Goal: Register for event/course

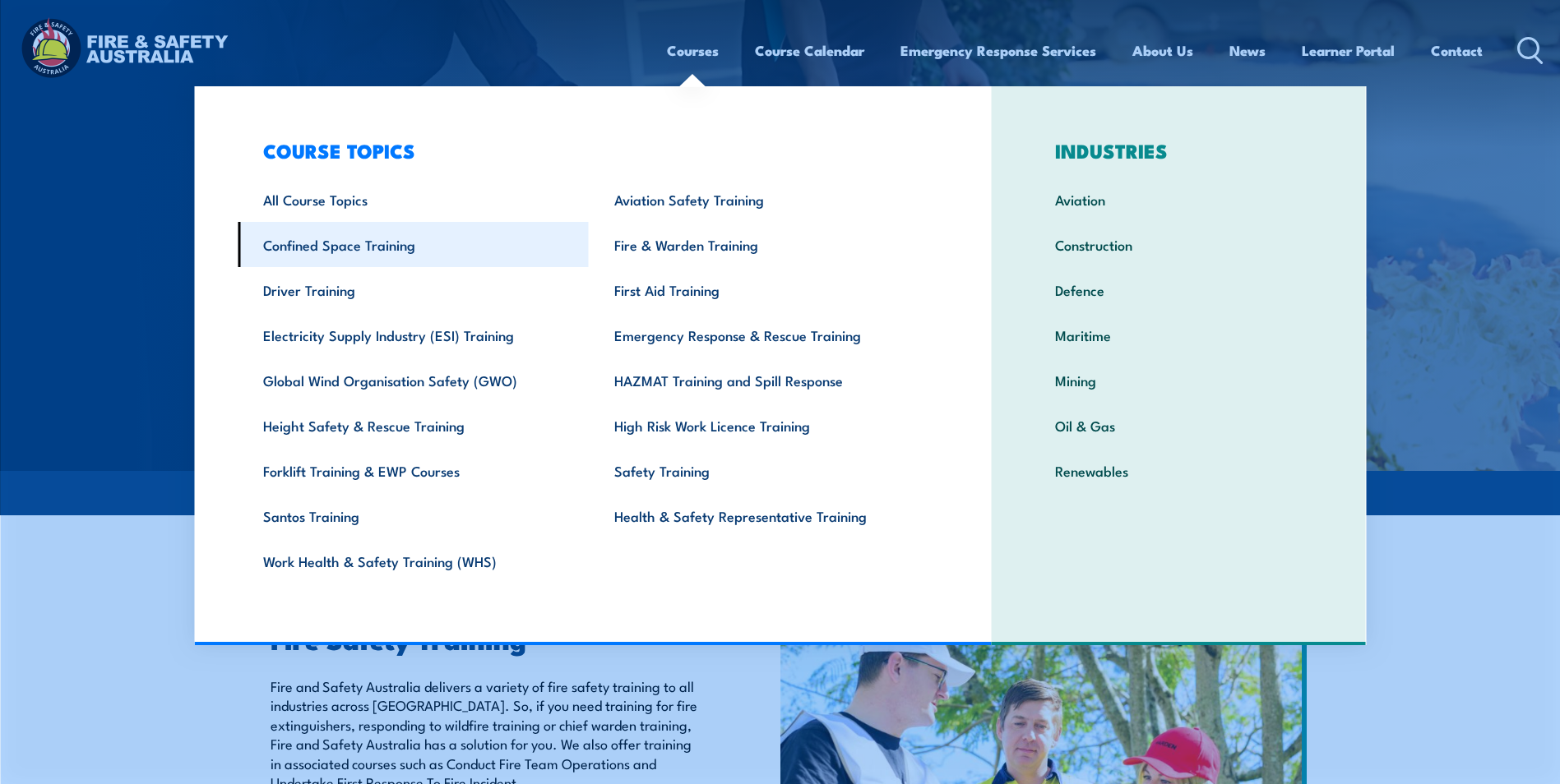
click at [323, 245] on link "Confined Space Training" at bounding box center [413, 244] width 351 height 45
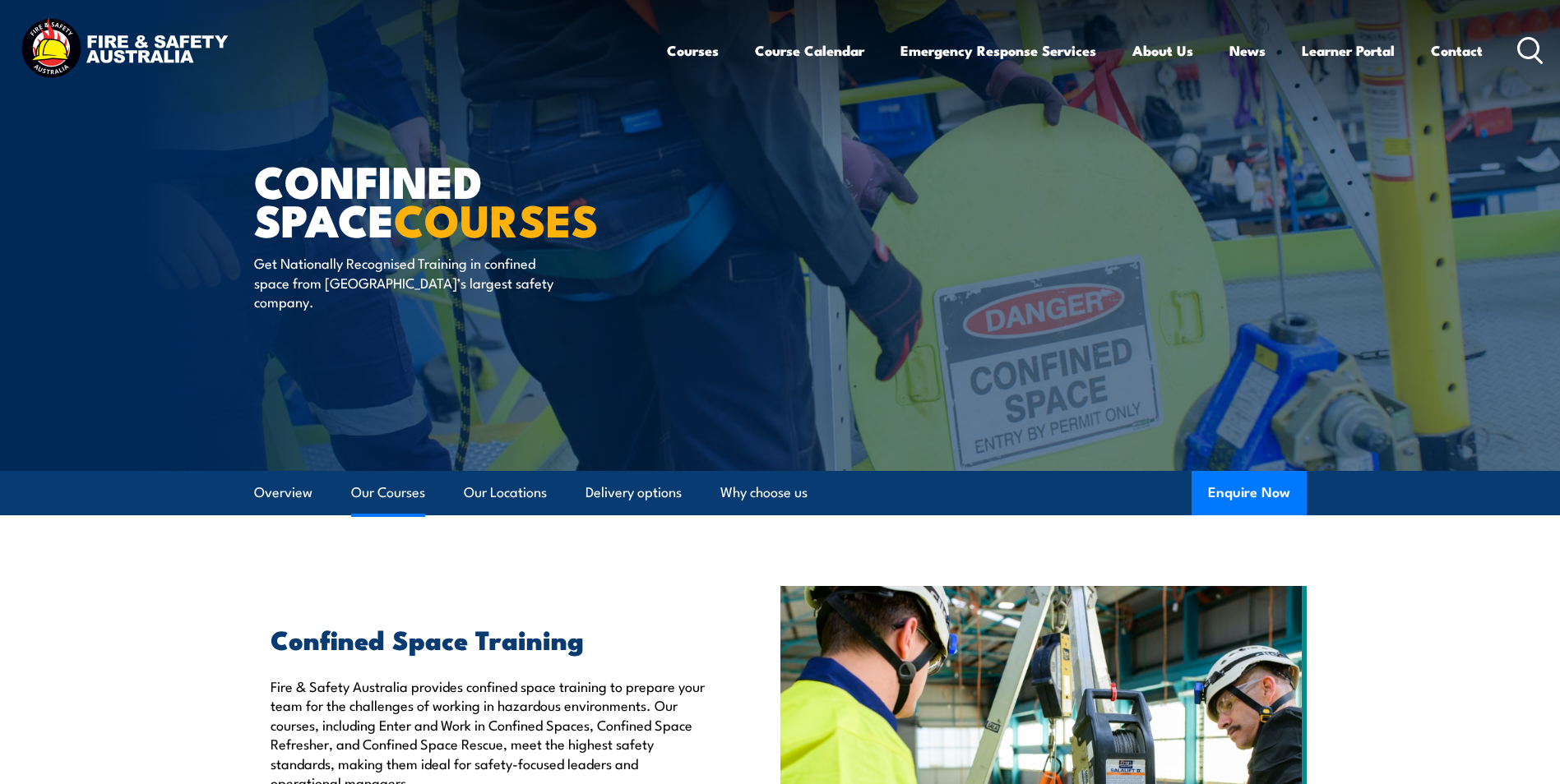
click at [393, 492] on link "Our Courses" at bounding box center [388, 493] width 74 height 44
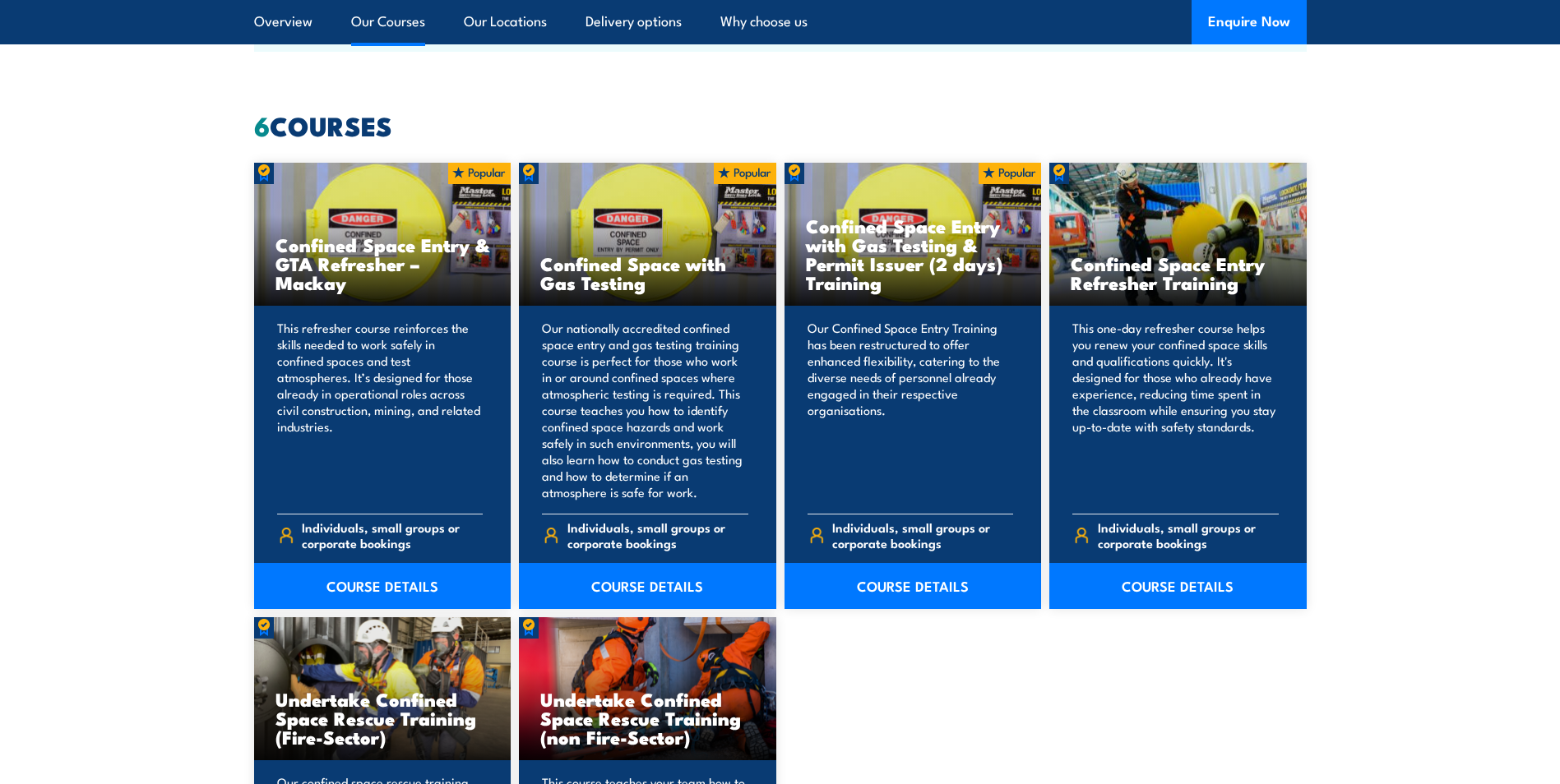
scroll to position [1246, 0]
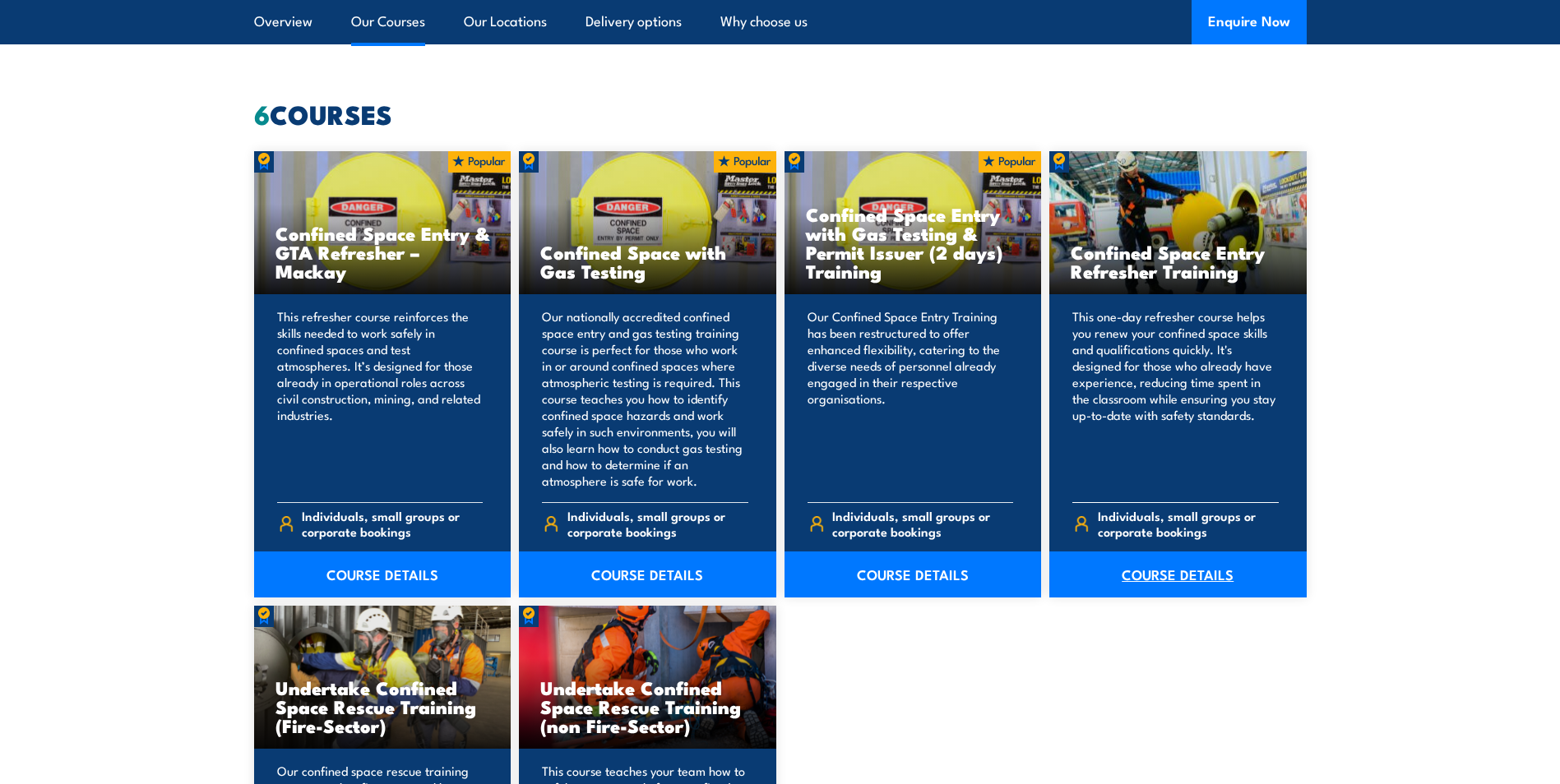
click at [1154, 573] on link "COURSE DETAILS" at bounding box center [1178, 574] width 257 height 46
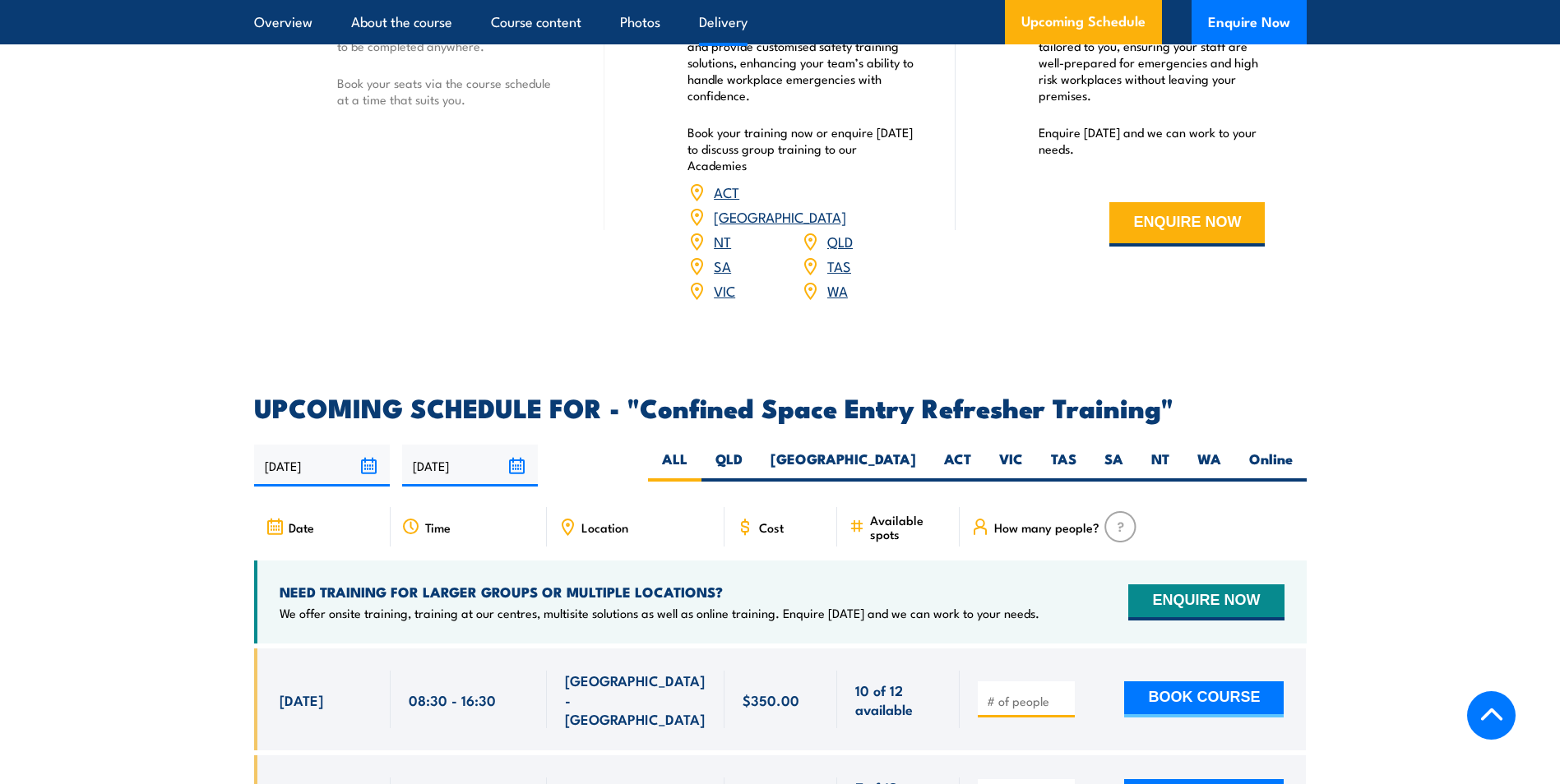
scroll to position [2548, 0]
click at [1113, 449] on label "SA" at bounding box center [1114, 464] width 47 height 32
click at [1124, 449] on input "SA" at bounding box center [1129, 454] width 11 height 11
radio input "true"
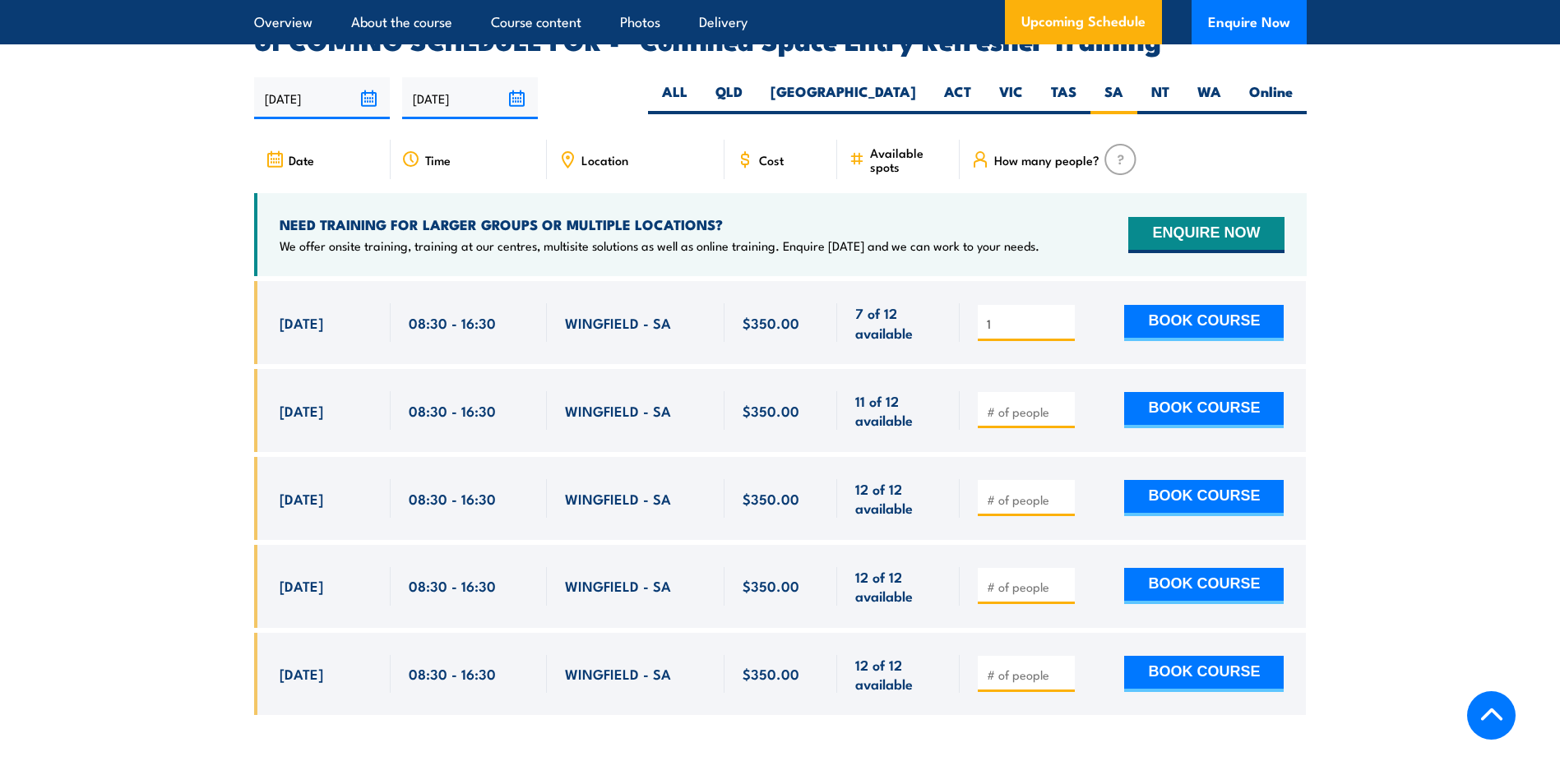
type input "1"
click at [1063, 316] on input "1" at bounding box center [1028, 324] width 82 height 17
click at [1173, 305] on button "BOOK COURSE" at bounding box center [1203, 323] width 159 height 36
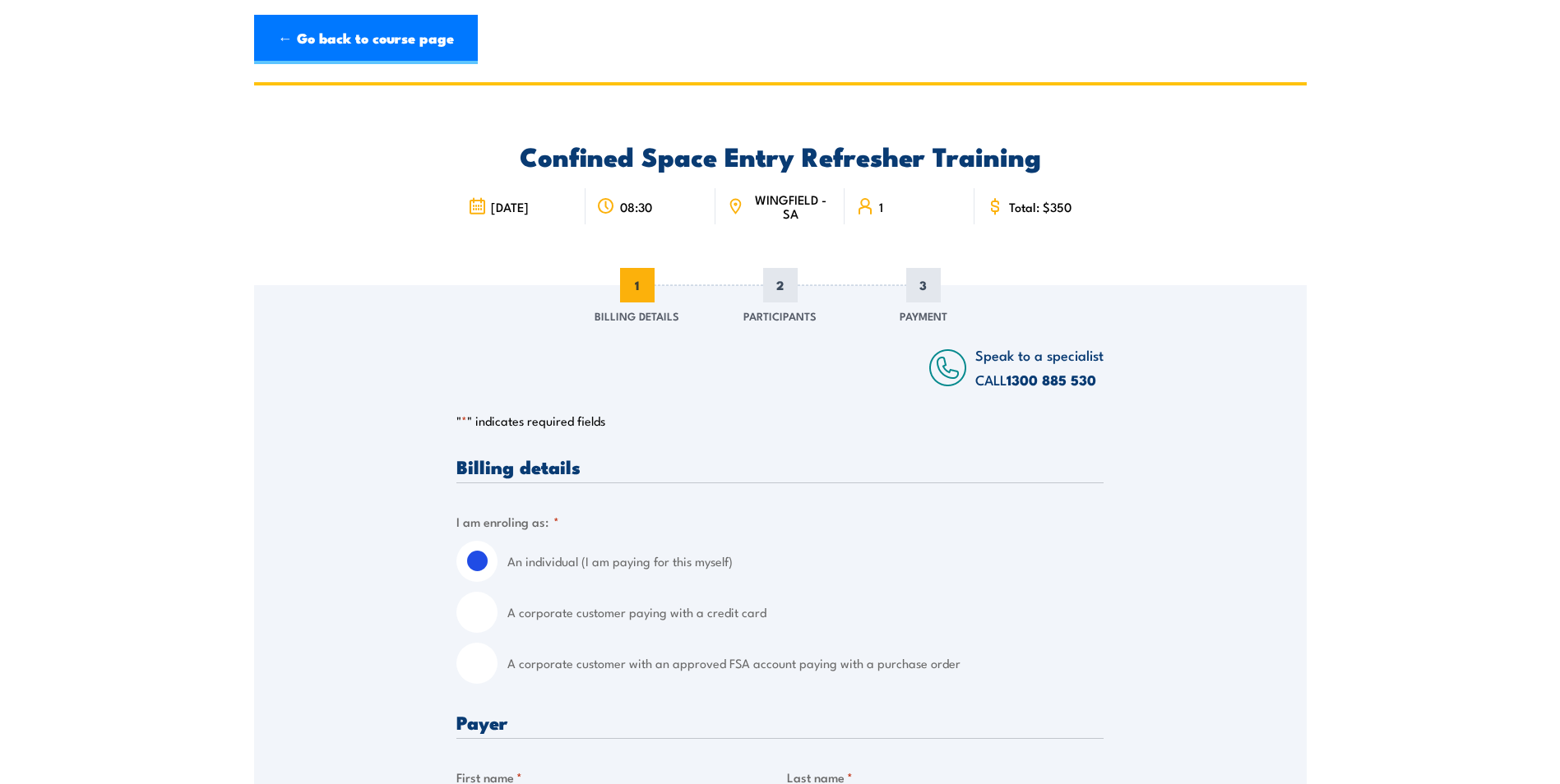
click at [484, 665] on input "A corporate customer with an approved FSA account paying with a purchase order" at bounding box center [477, 664] width 41 height 41
radio input "true"
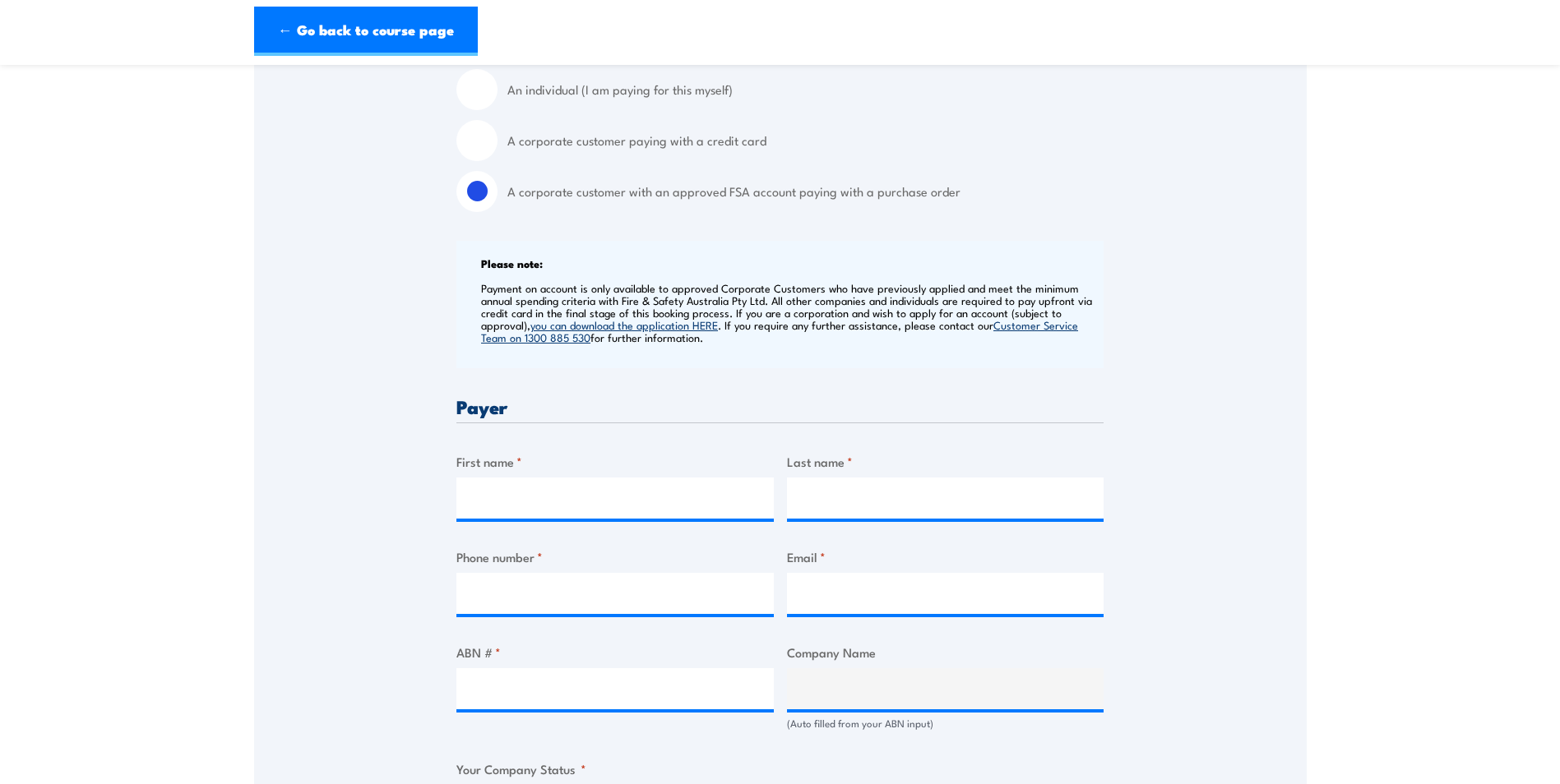
scroll to position [493, 0]
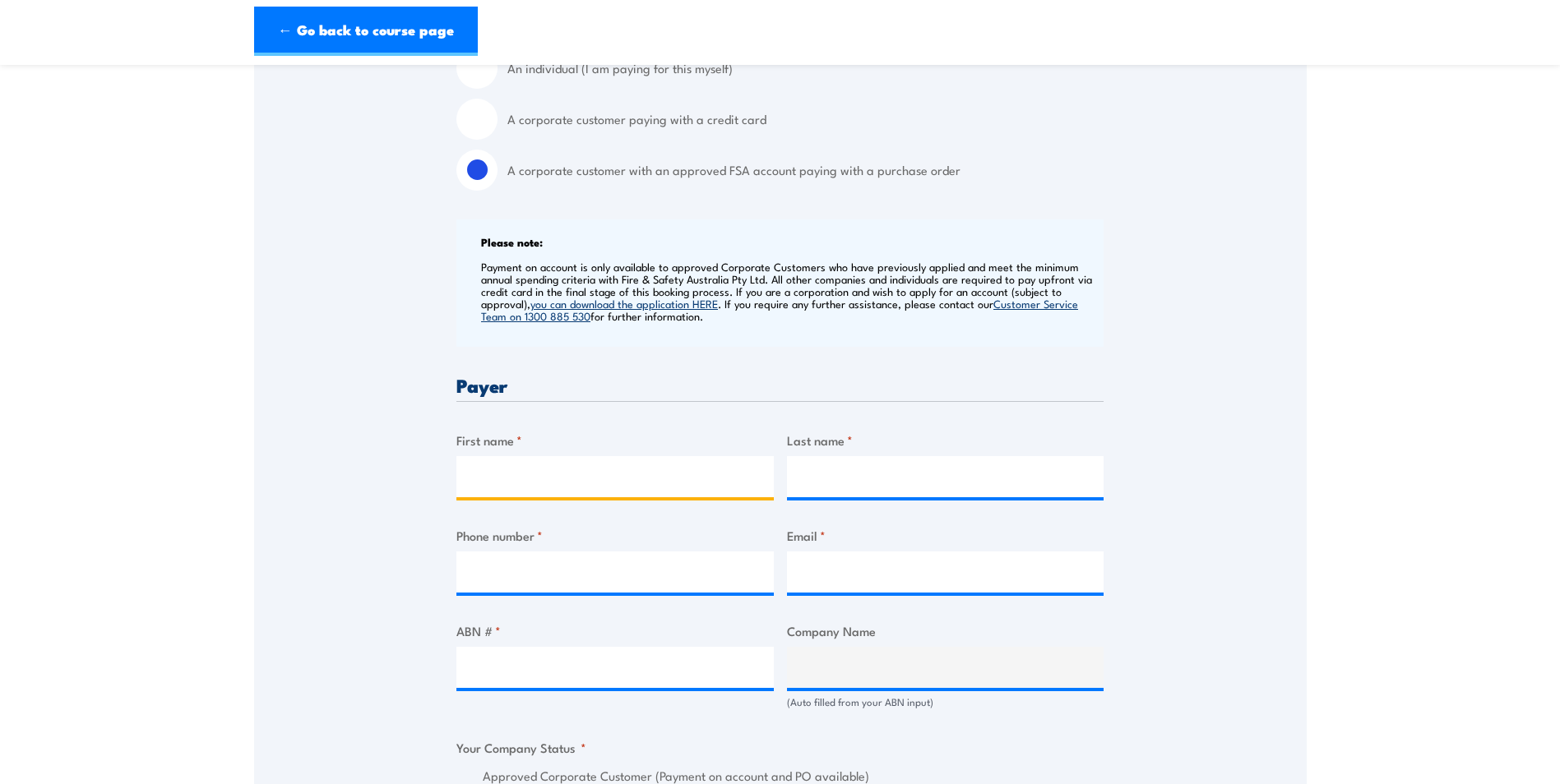
click at [506, 476] on input "First name *" at bounding box center [615, 477] width 318 height 41
type input "[PERSON_NAME]"
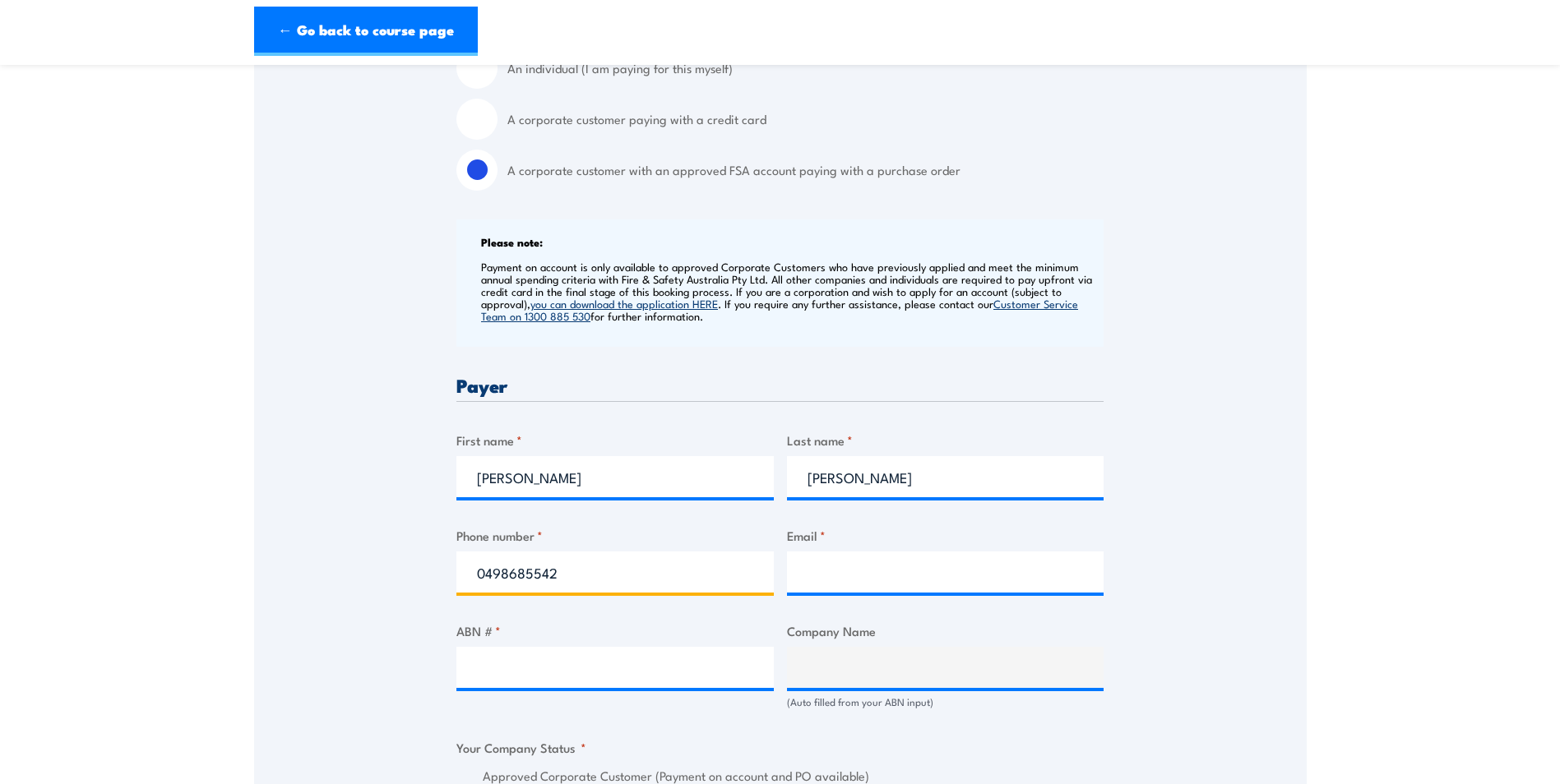
type input "0498685542"
type input "[EMAIL_ADDRESS][DOMAIN_NAME]"
click at [479, 670] on input "ABN # *" at bounding box center [615, 668] width 318 height 41
paste input "74 115 061 375"
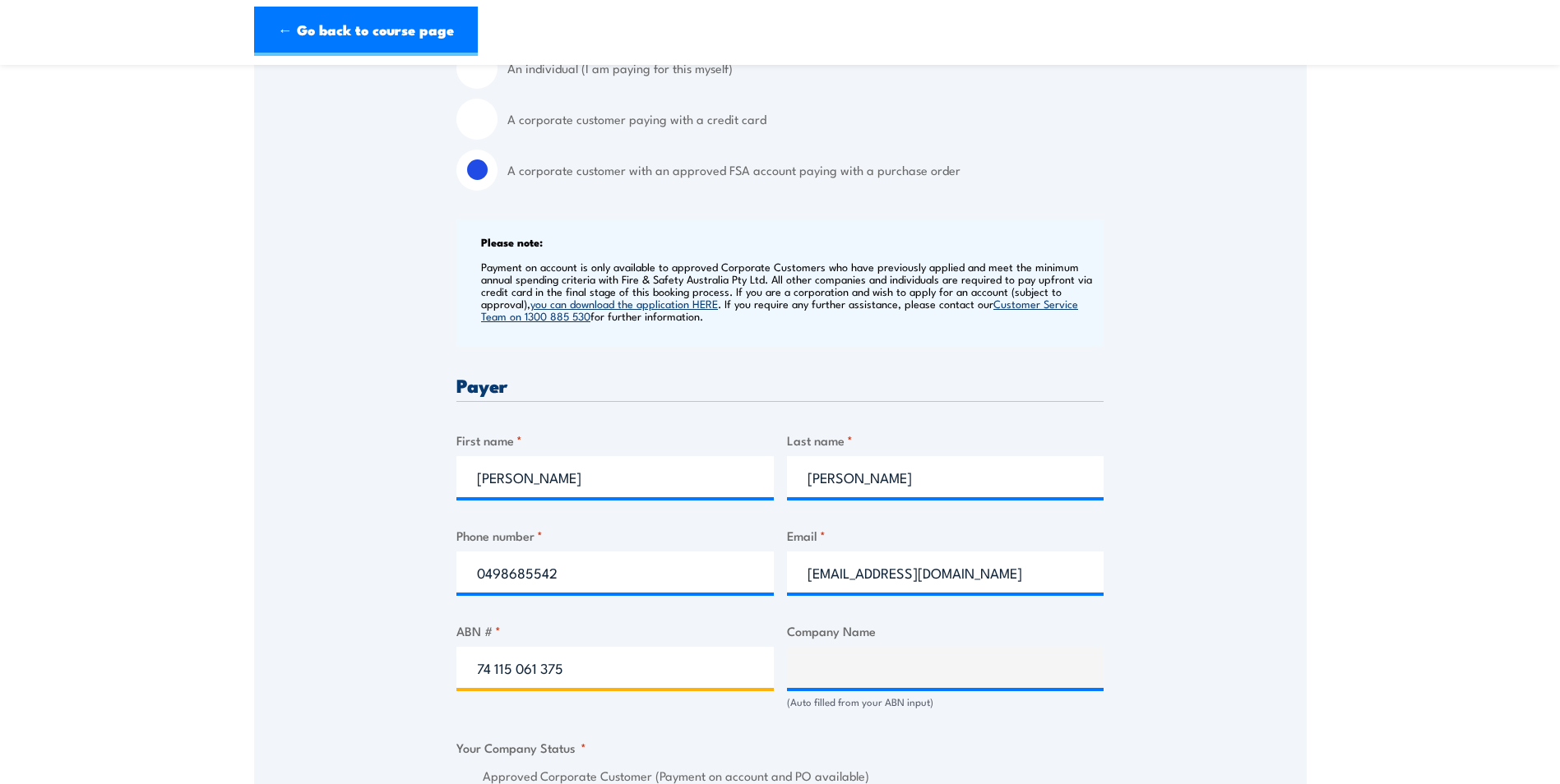
type input "74 115 061 375"
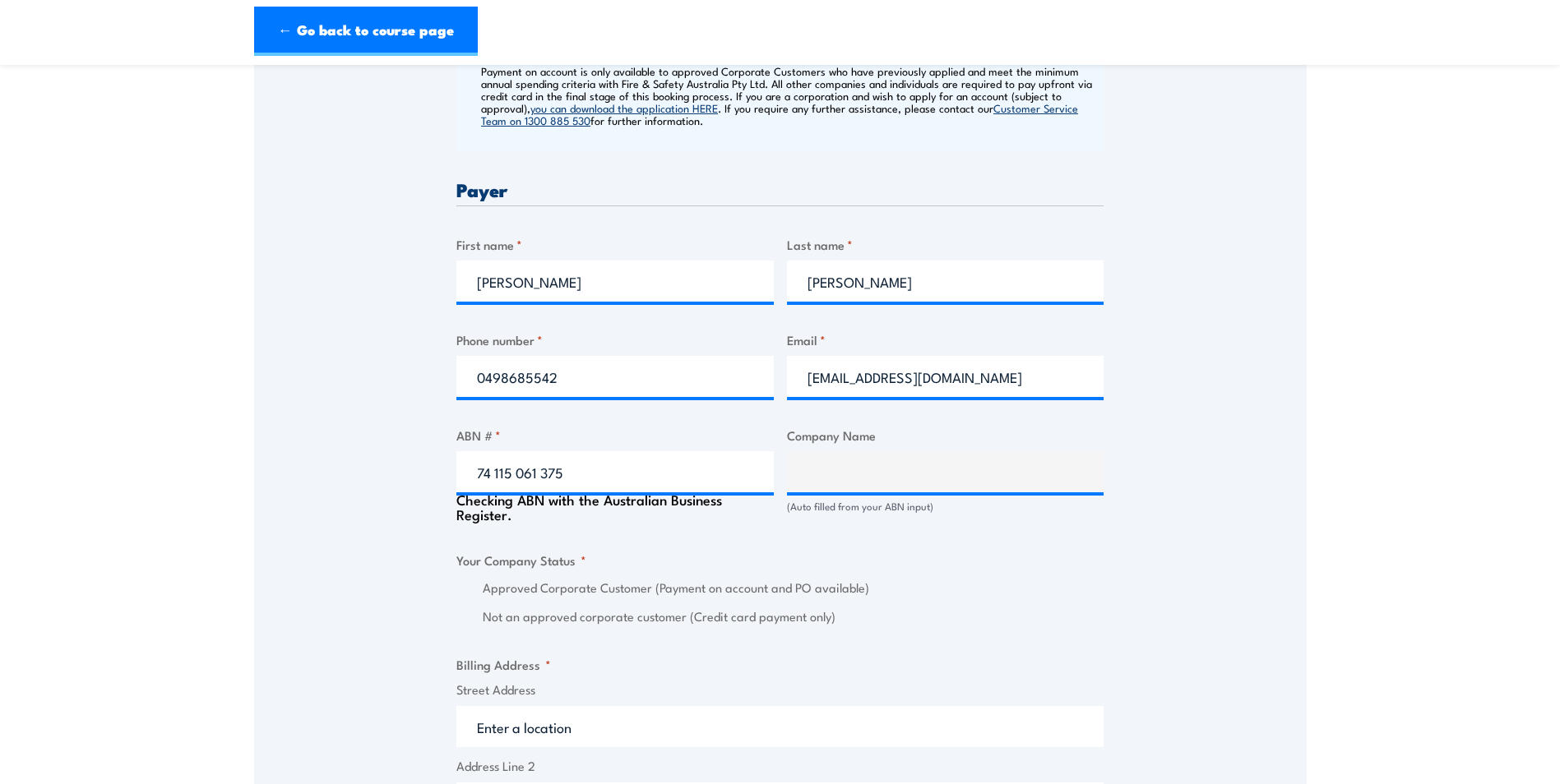
scroll to position [740, 0]
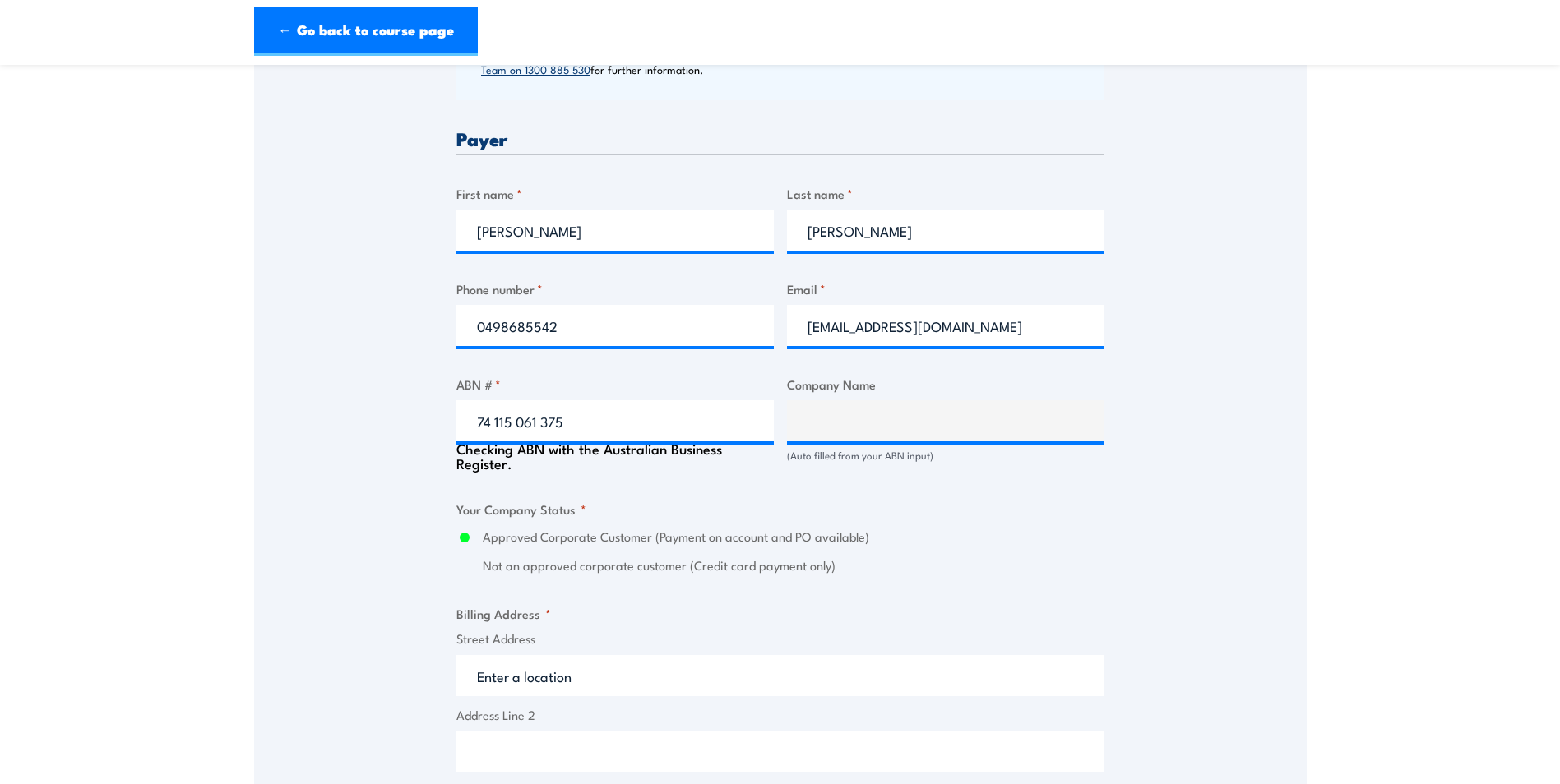
type input "AGL ENERGY LIMITED"
radio input "true"
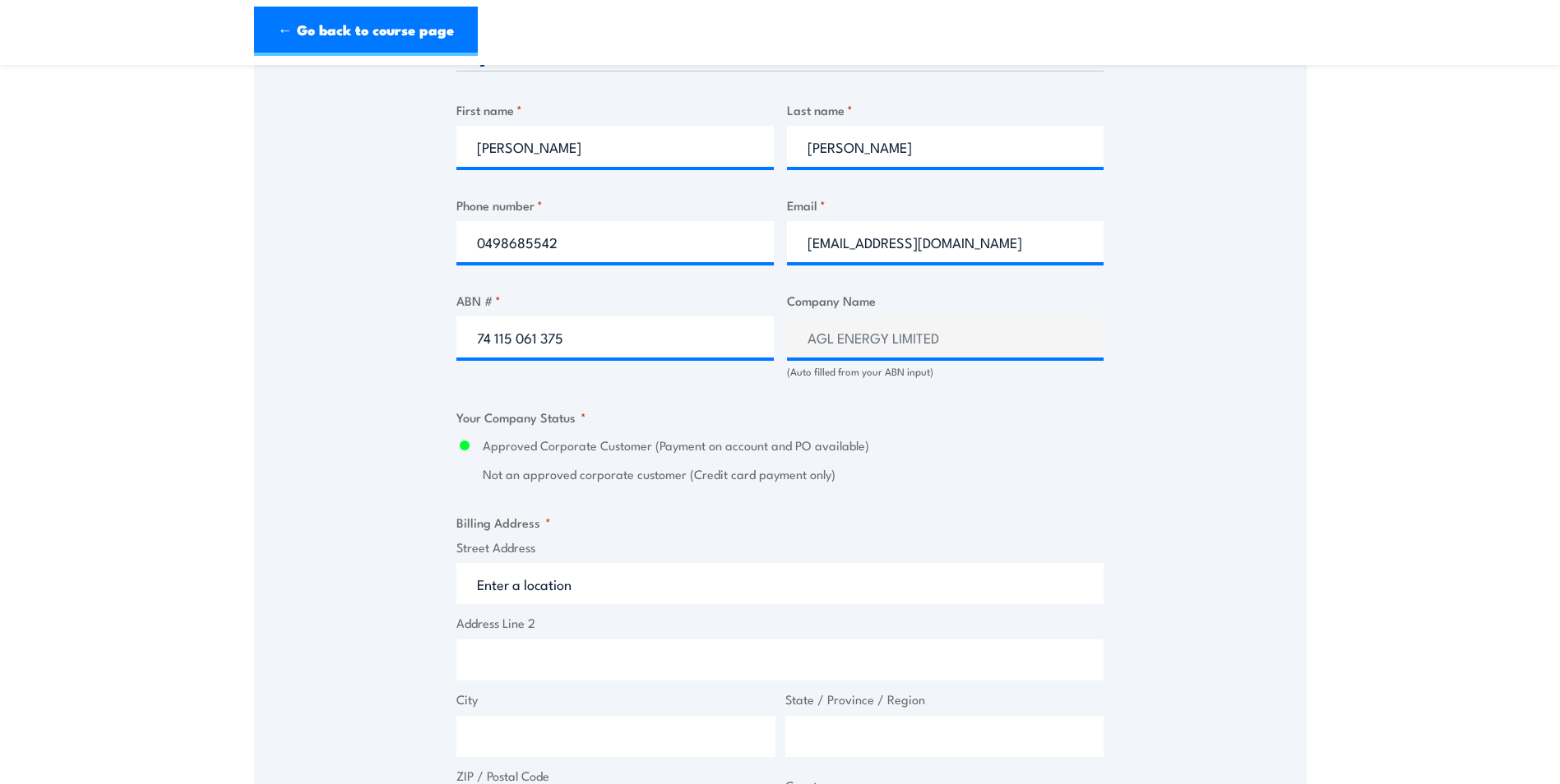
scroll to position [904, 0]
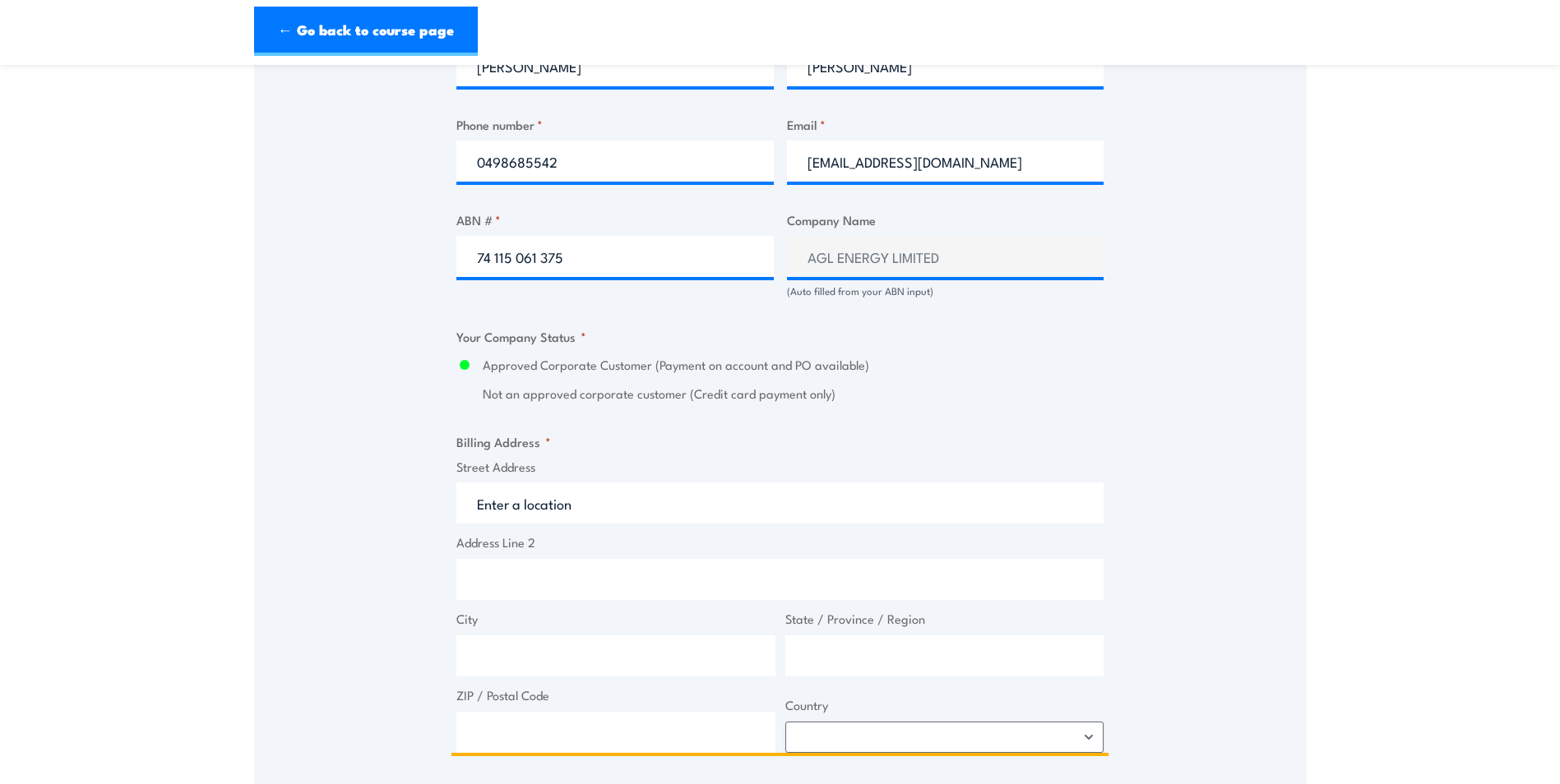
click at [610, 499] on input "Street Address" at bounding box center [780, 503] width 647 height 41
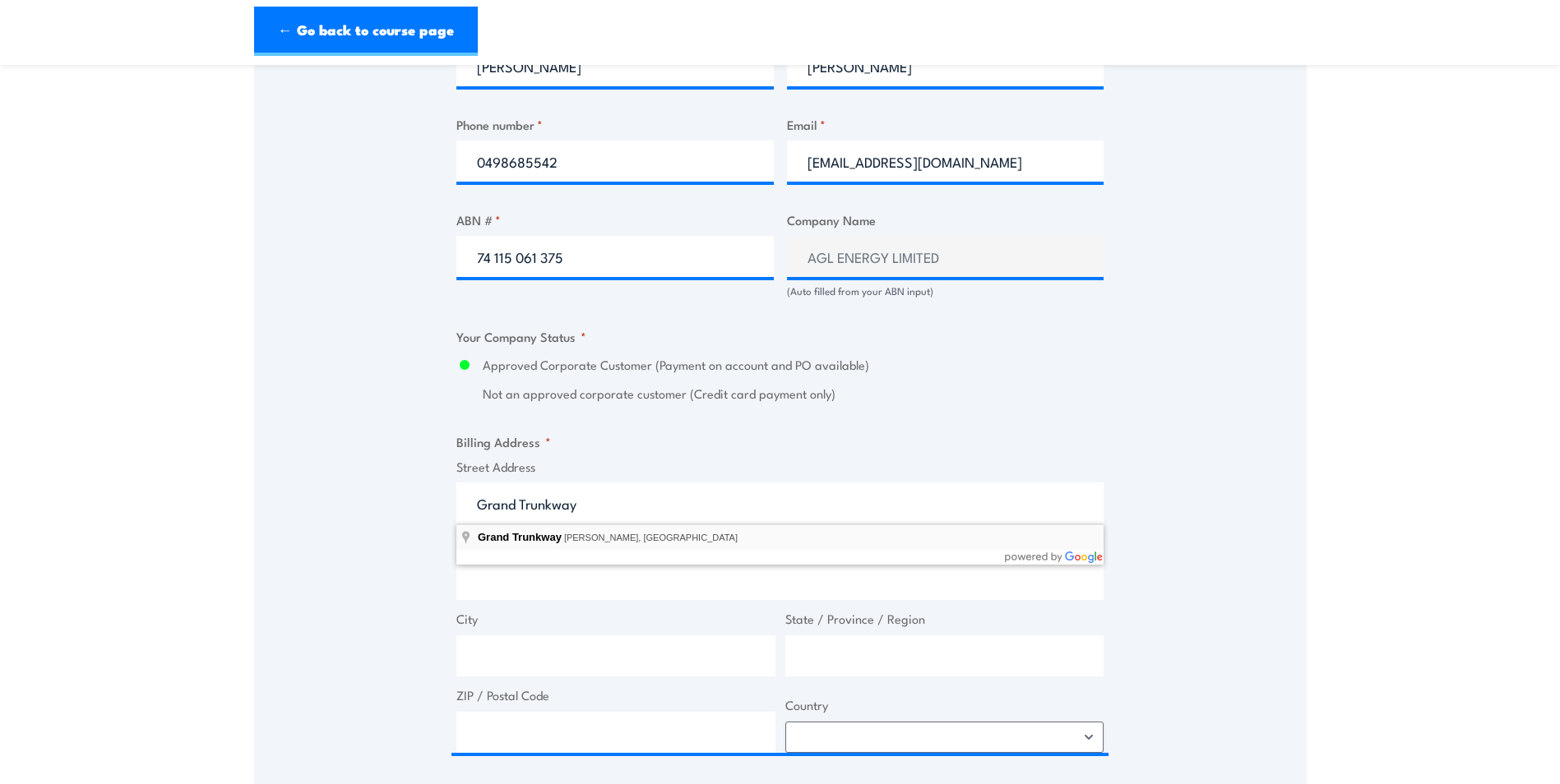
type input "Grand Trunkway, [PERSON_NAME], [GEOGRAPHIC_DATA]"
type input "Grand Trunkway"
type input "[PERSON_NAME]"
type input "[GEOGRAPHIC_DATA]"
type input "5013"
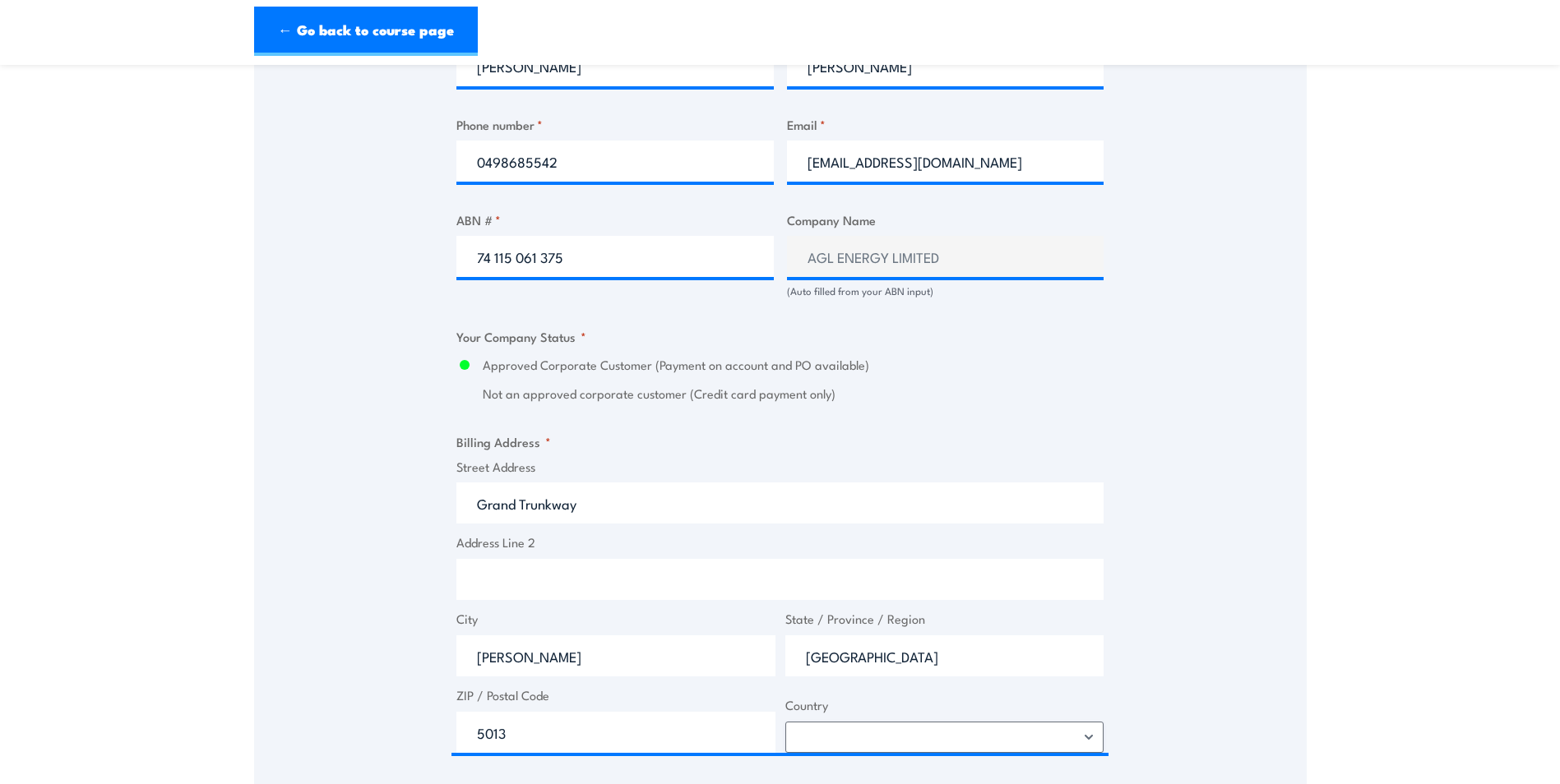
select select "[GEOGRAPHIC_DATA]"
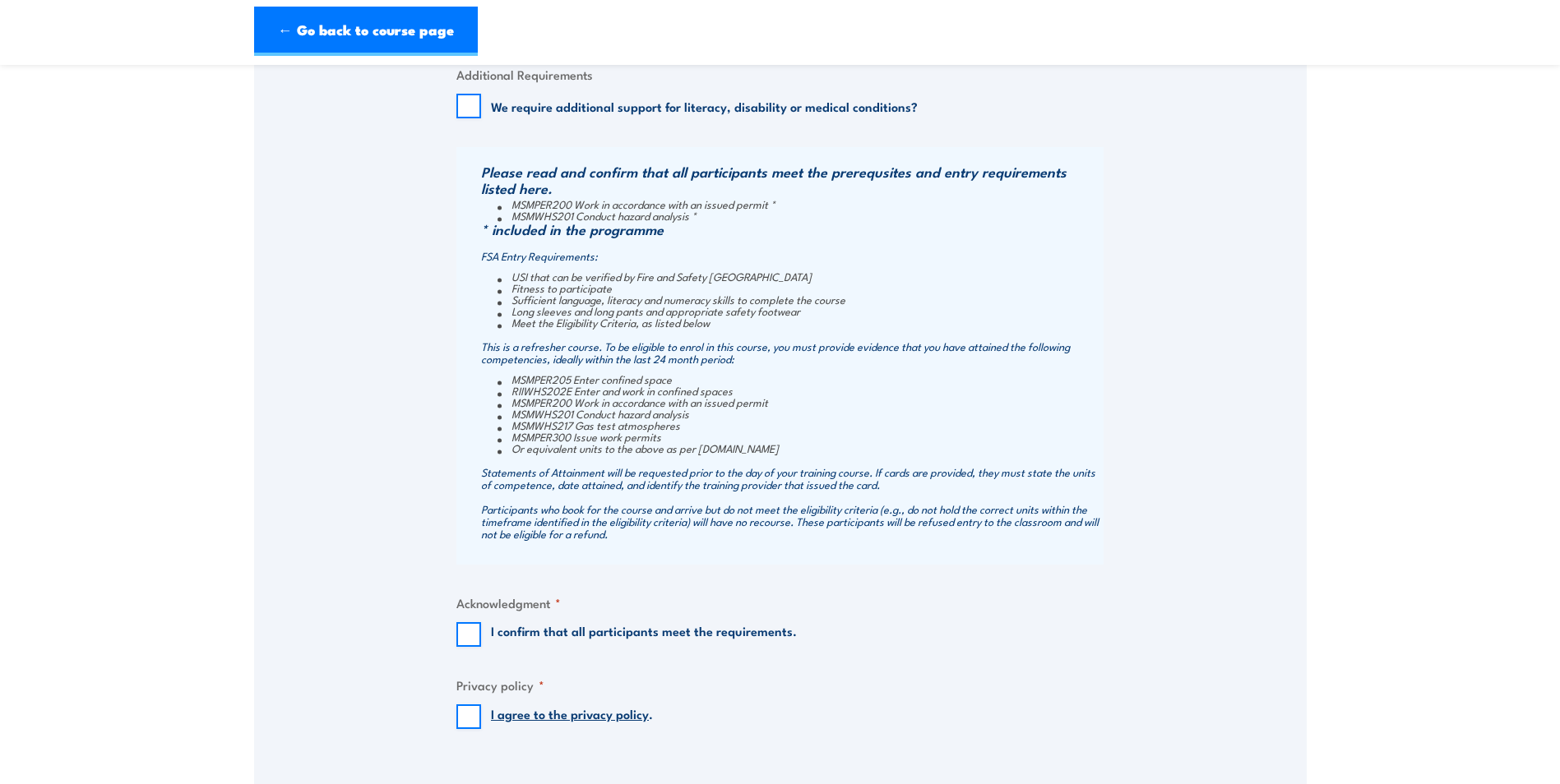
scroll to position [1644, 0]
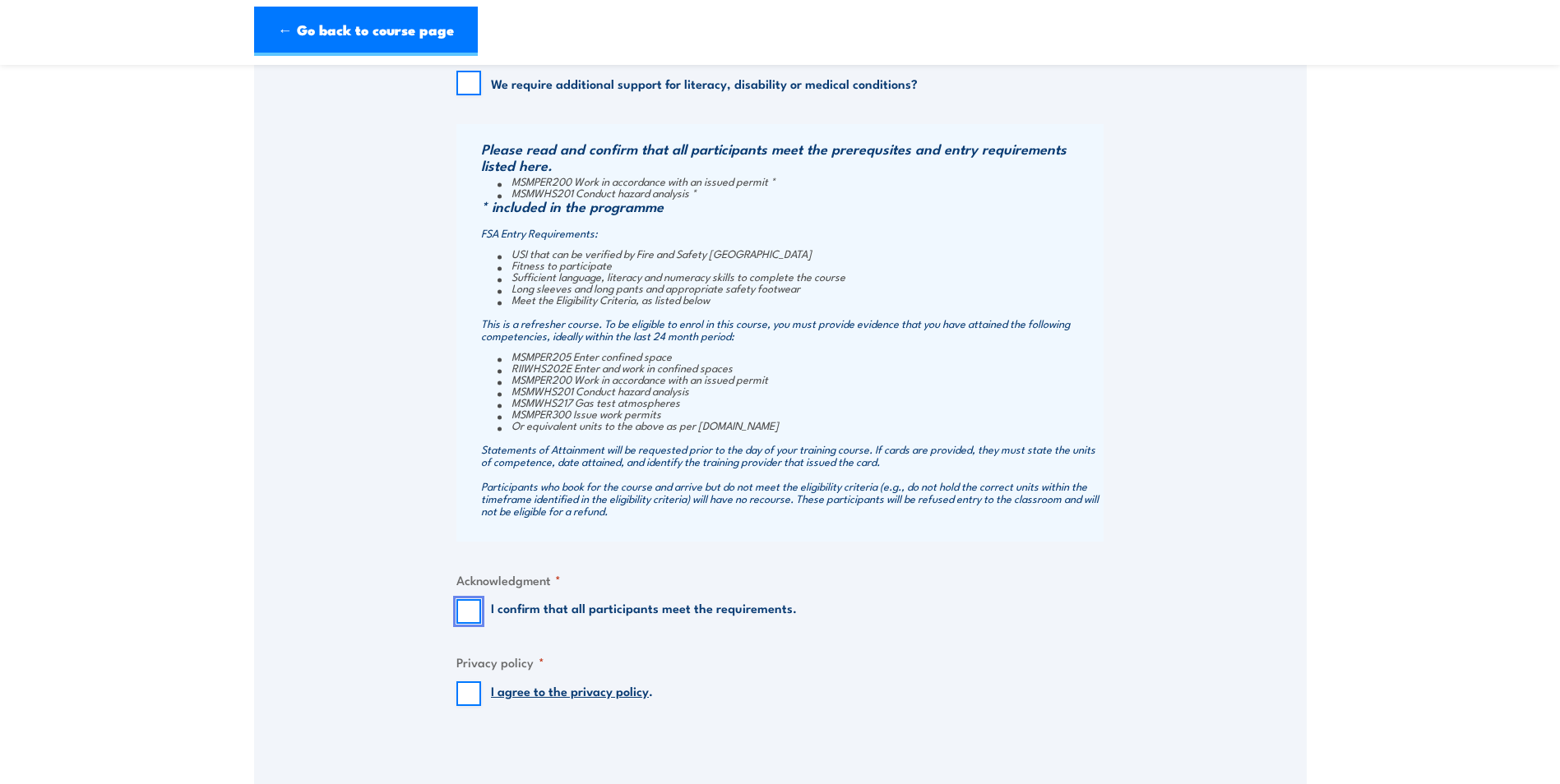
click at [465, 606] on input "I confirm that all participants meet the requirements." at bounding box center [468, 611] width 24 height 24
checkbox input "true"
click at [468, 698] on input "I agree to the privacy policy ." at bounding box center [468, 693] width 24 height 24
checkbox input "true"
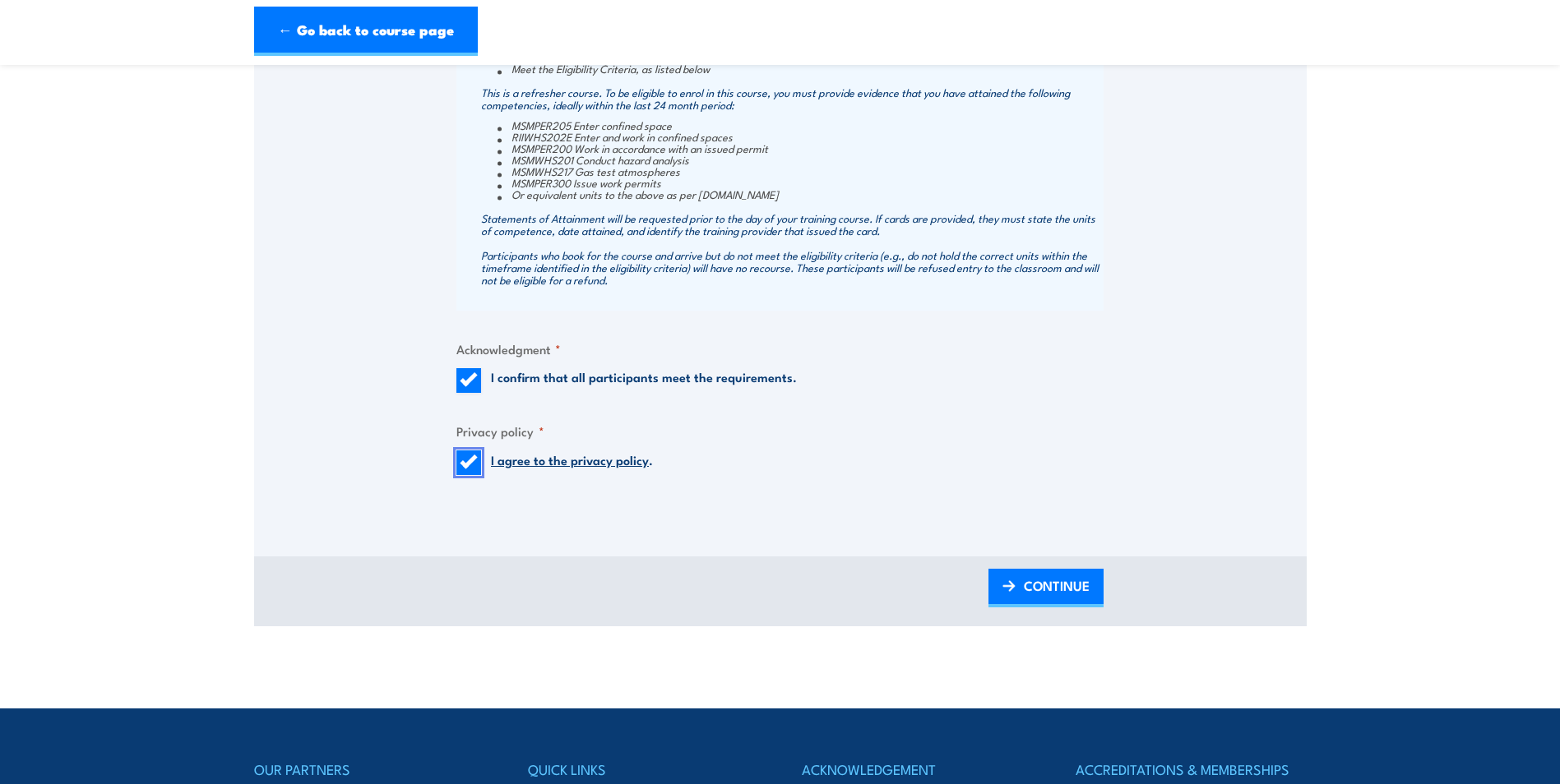
scroll to position [1973, 0]
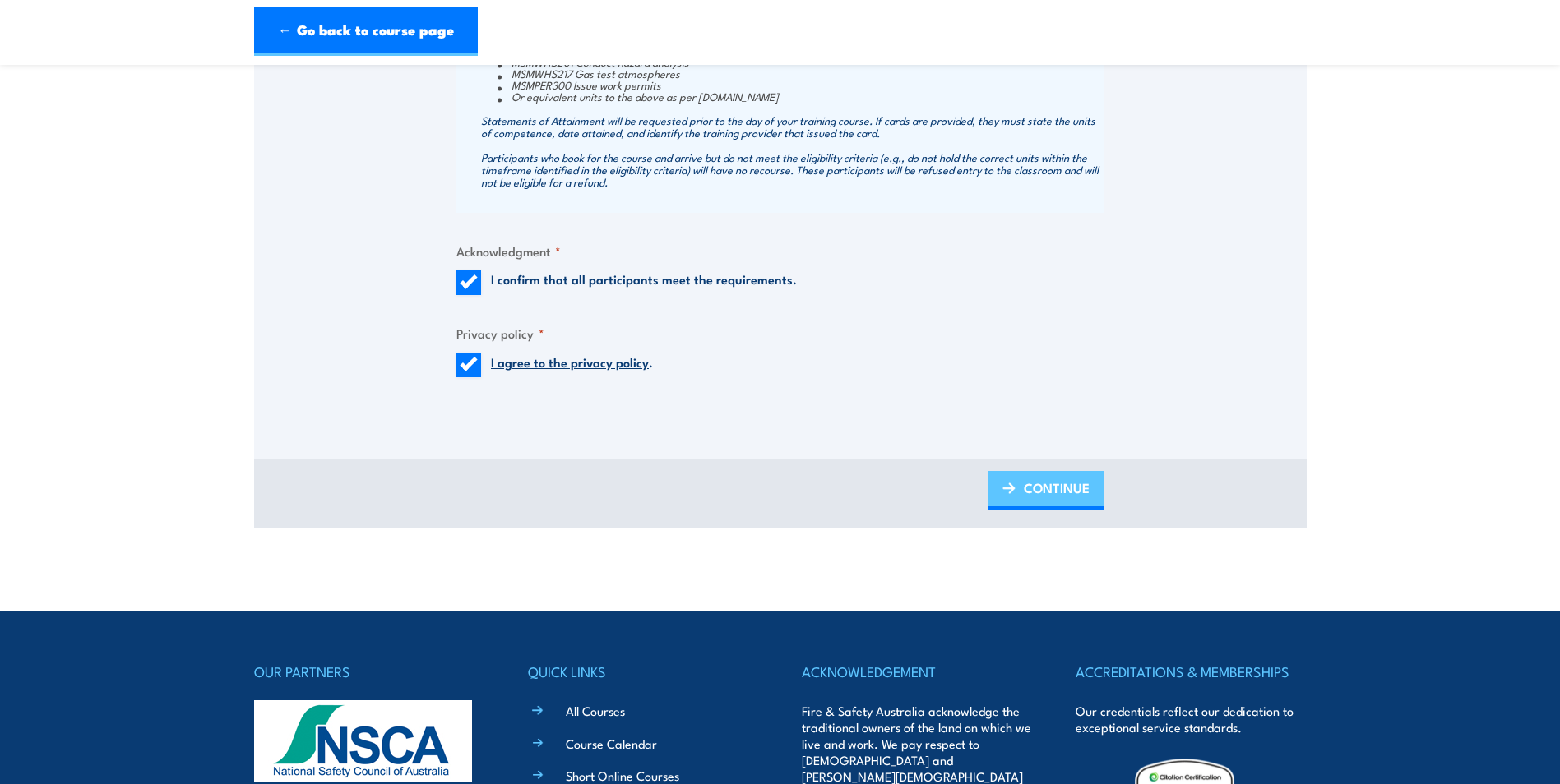
click at [1025, 484] on span "CONTINUE" at bounding box center [1056, 488] width 66 height 44
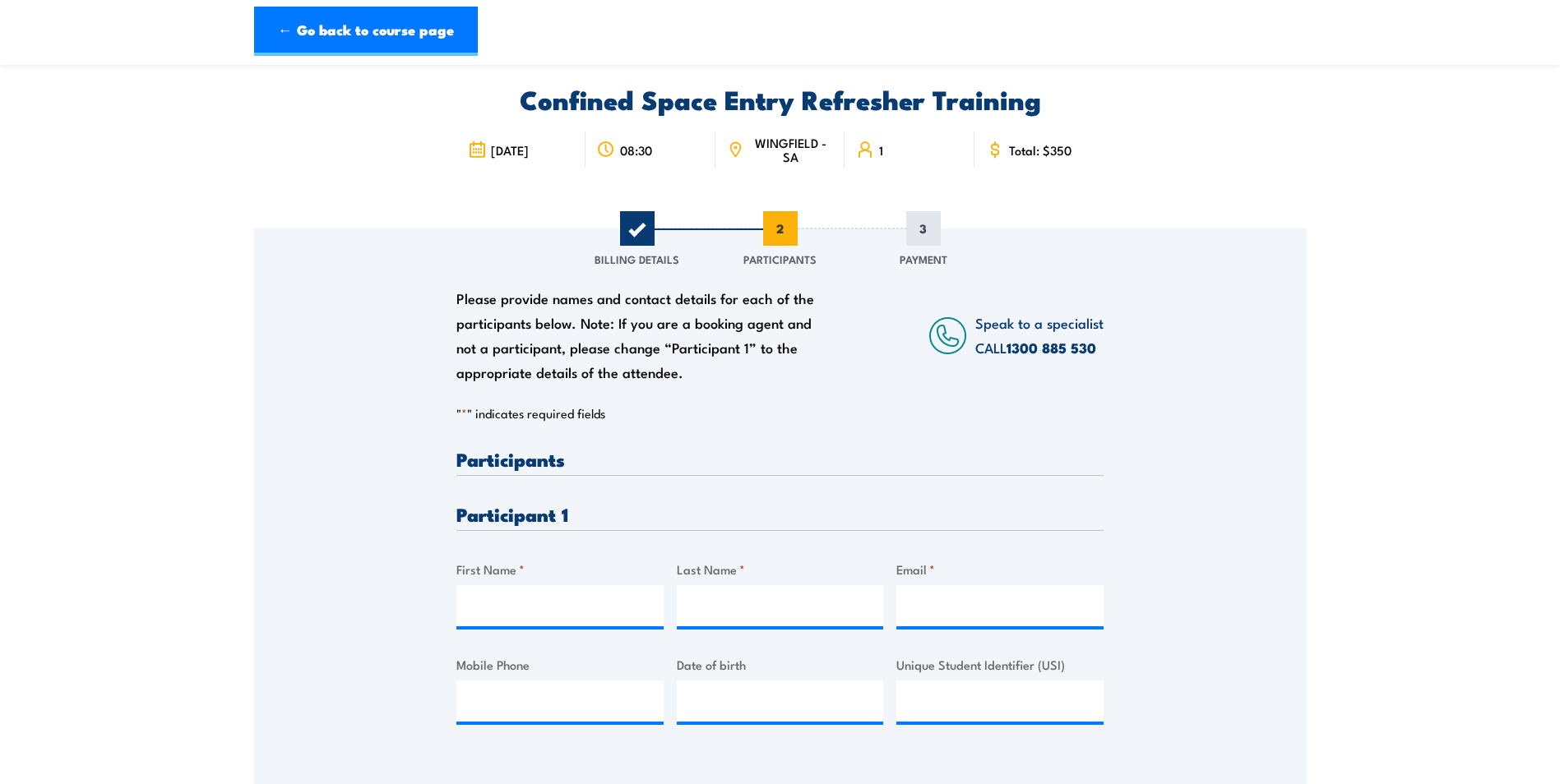
scroll to position [0, 0]
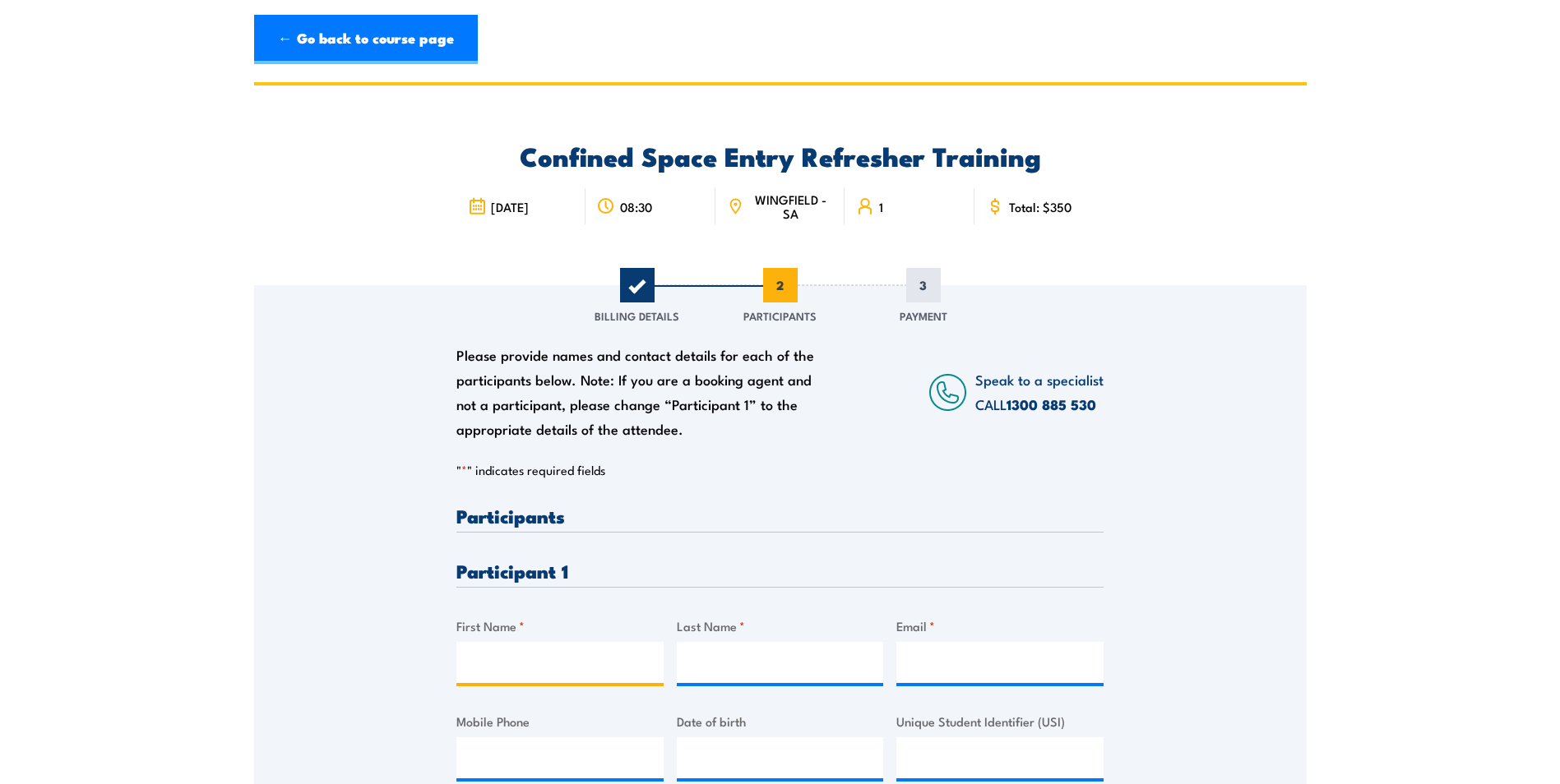
click at [505, 653] on input "First Name *" at bounding box center [560, 663] width 207 height 41
type input "[PERSON_NAME]"
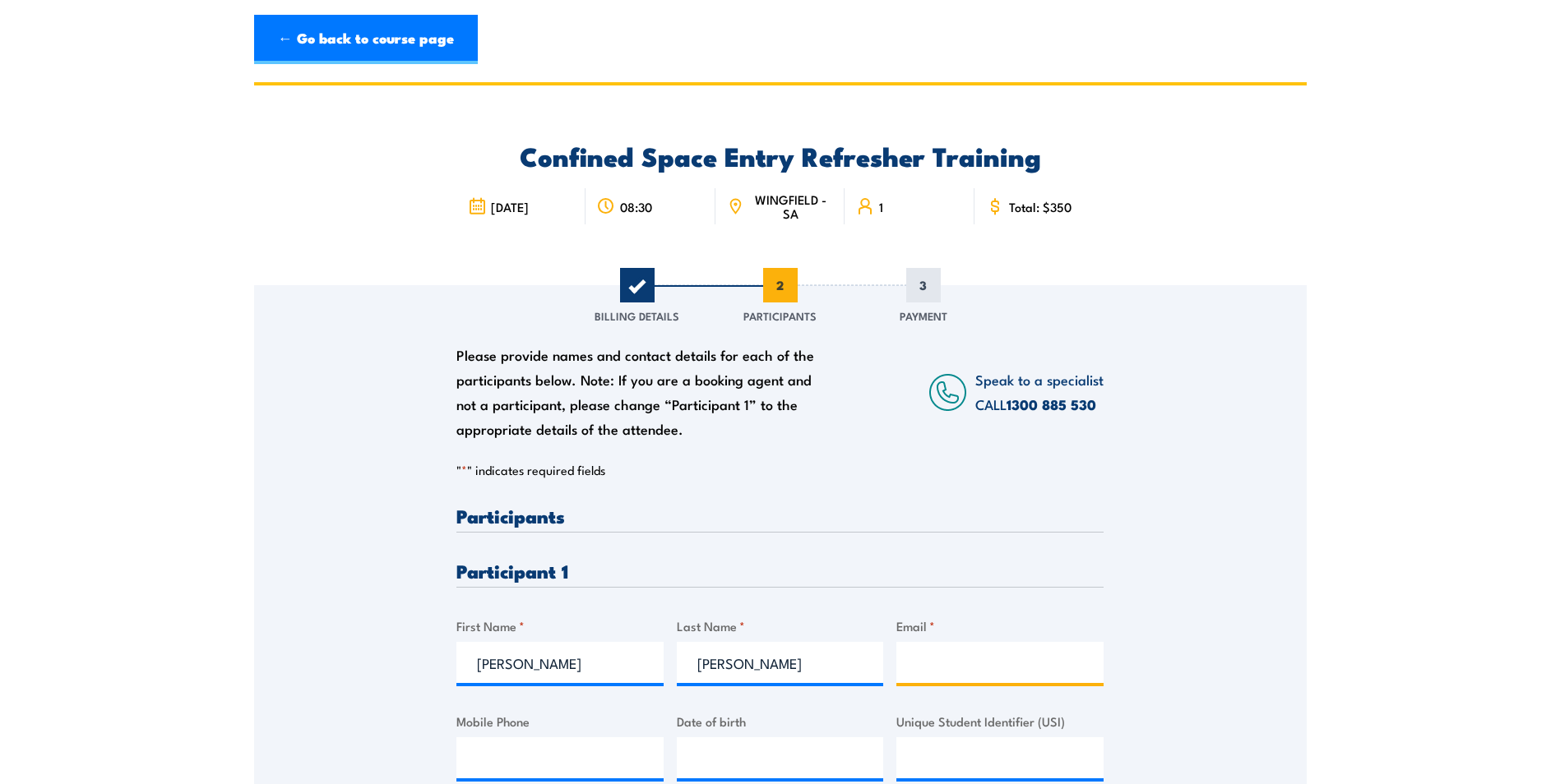
click at [906, 665] on input "Email *" at bounding box center [1000, 663] width 207 height 41
paste input "[EMAIL_ADDRESS][DOMAIN_NAME]"
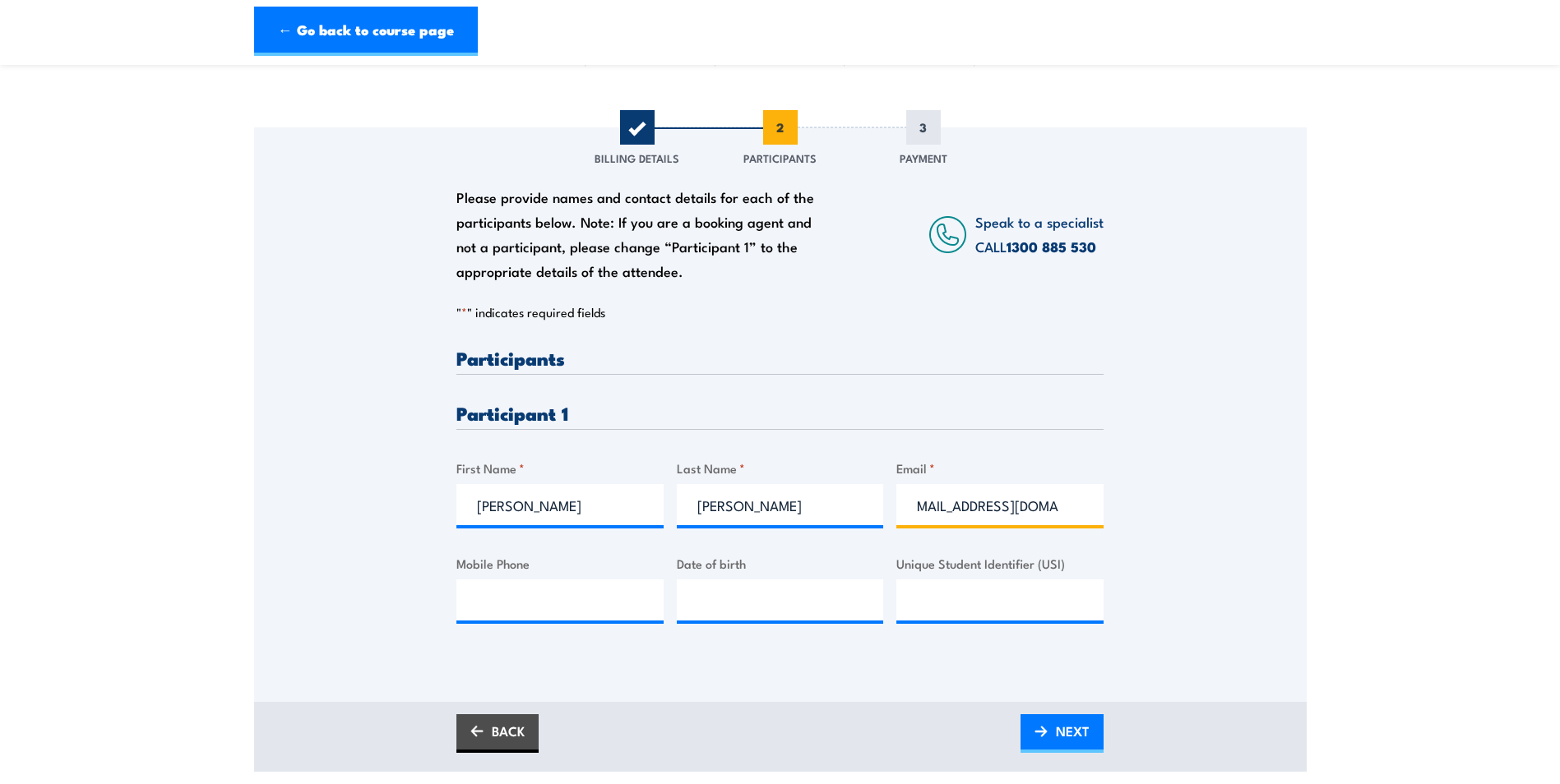
scroll to position [164, 0]
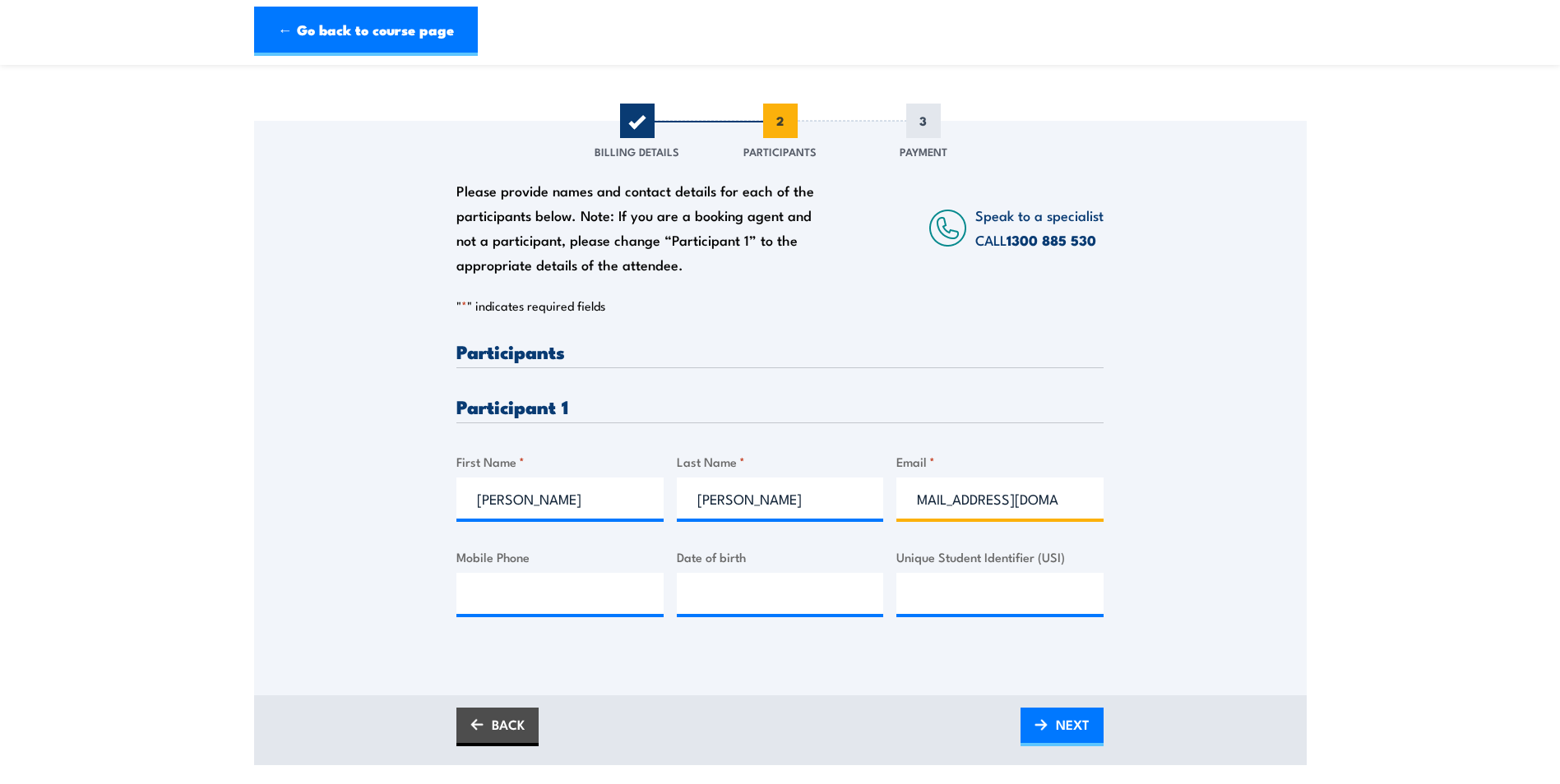
type input "[EMAIL_ADDRESS][DOMAIN_NAME]"
click at [516, 591] on input "Mobile Phone" at bounding box center [560, 593] width 207 height 41
paste input "0422 040772 (private)"
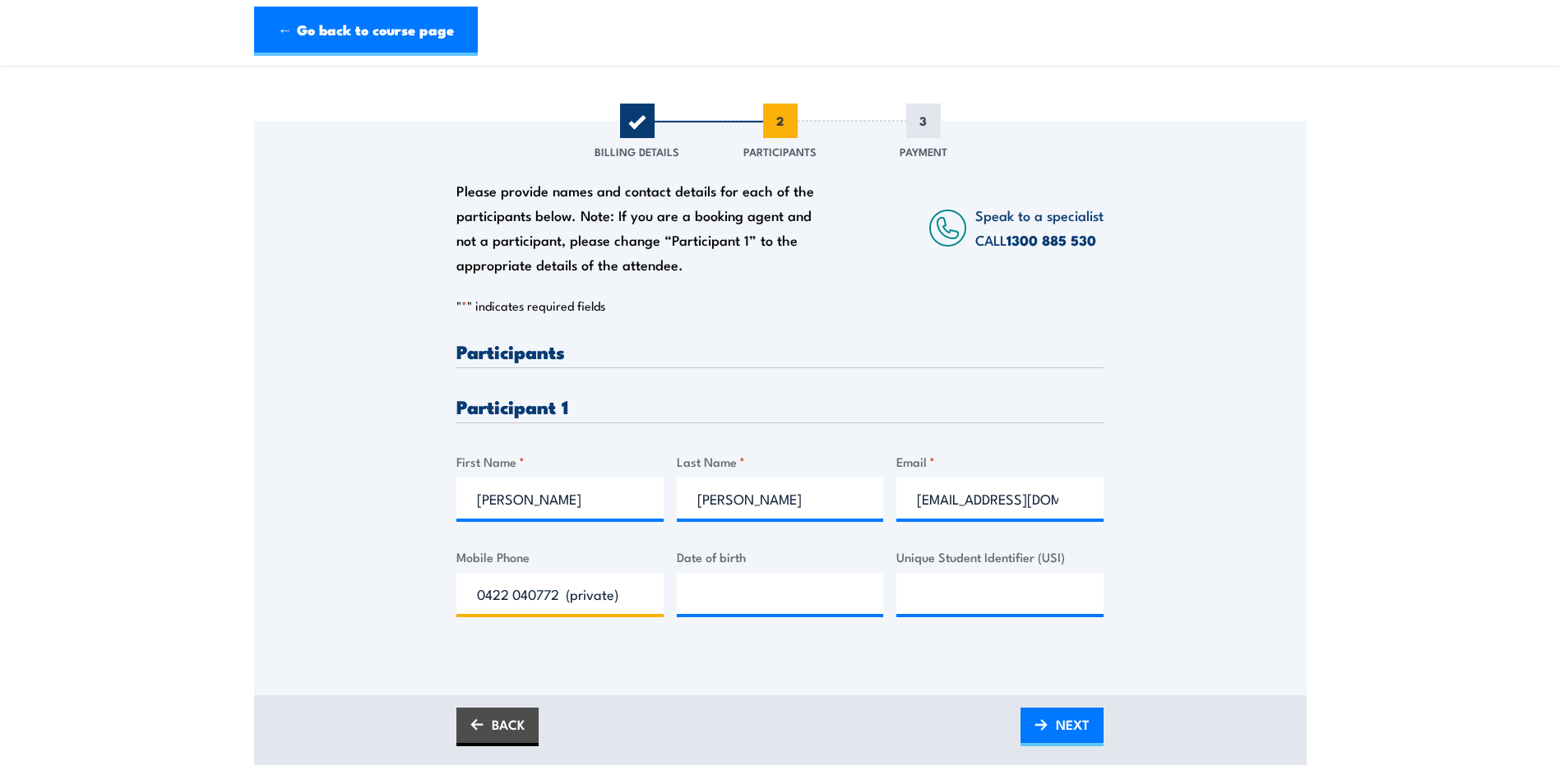
drag, startPoint x: 564, startPoint y: 594, endPoint x: 704, endPoint y: 591, distance: 140.0
click at [704, 591] on div "Please provide names and contact details for each of the participants below. No…" at bounding box center [780, 493] width 647 height 301
type input "0422 040772"
type input "[DATE]__"
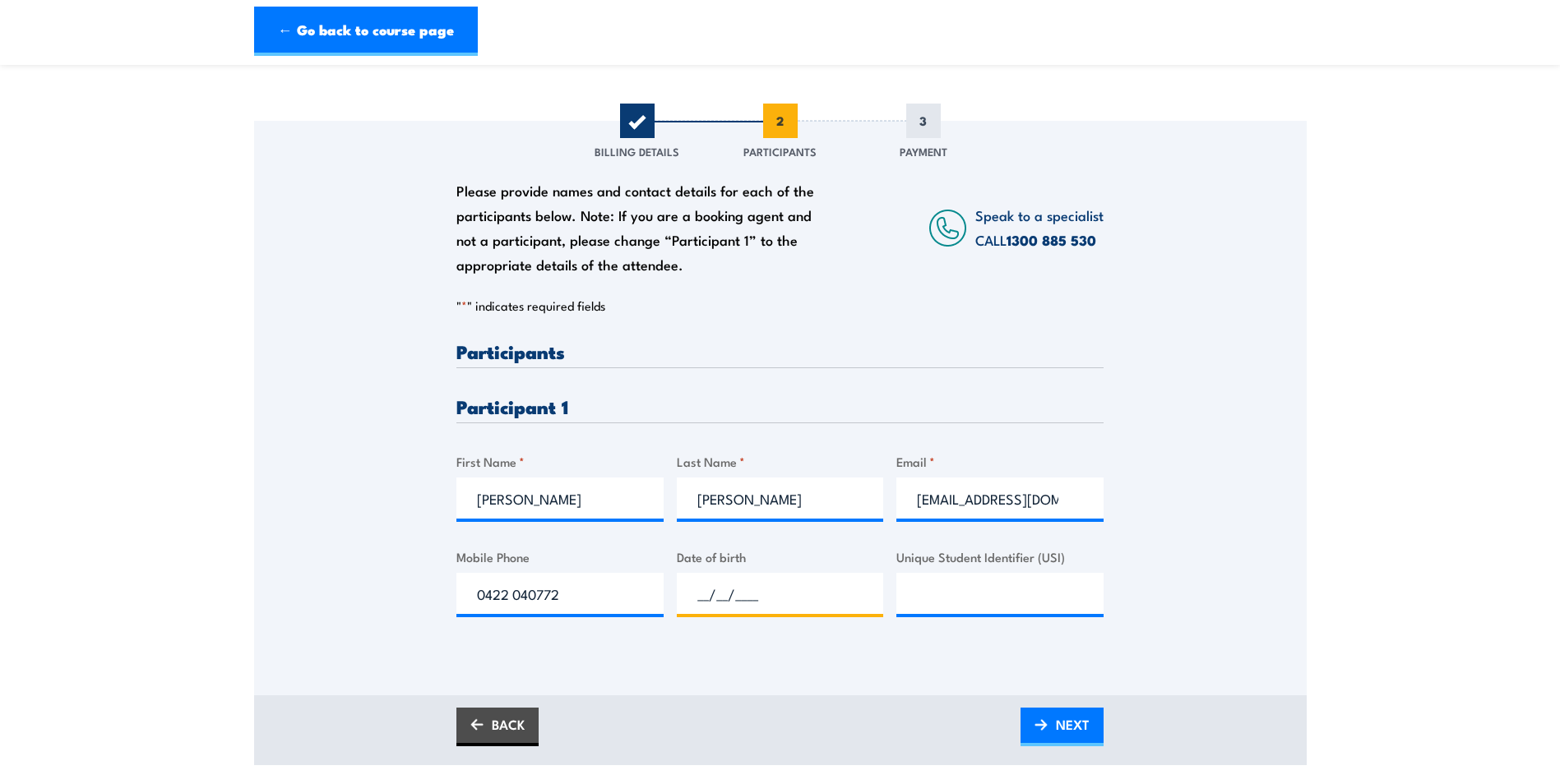
click at [688, 578] on input "__/__/____" at bounding box center [780, 593] width 207 height 41
type input "[DATE]__"
click at [1204, 581] on div "Please provide names and contact details for each of the participants below. No…" at bounding box center [780, 385] width 1052 height 529
click at [698, 591] on input "__/__/____" at bounding box center [780, 593] width 207 height 41
type input "[DATE]"
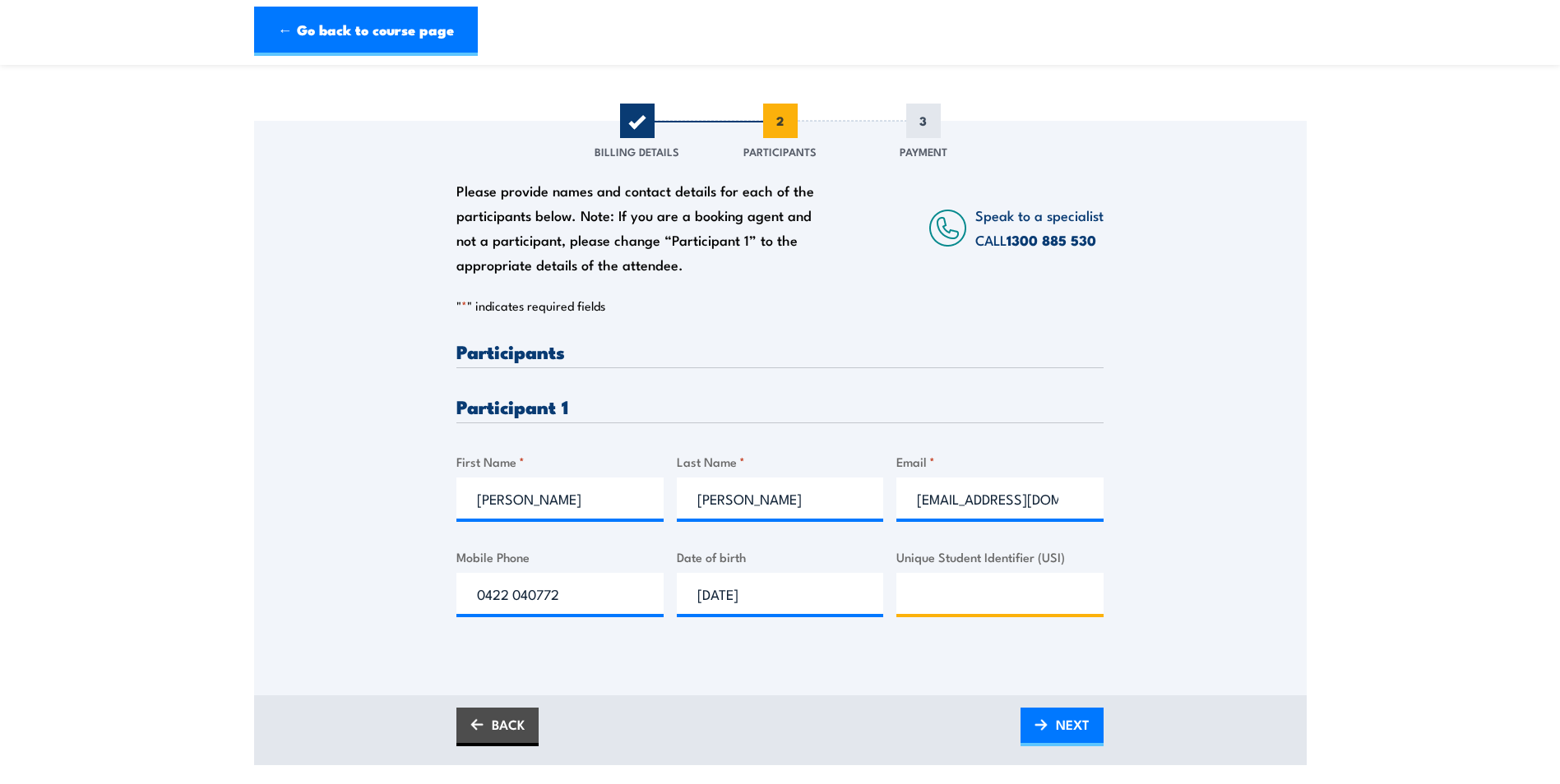
click at [984, 590] on input "Unique Student Identifier (USI)" at bounding box center [1000, 593] width 207 height 41
click at [941, 591] on input "Unique Student Identifier (USI)" at bounding box center [1000, 593] width 207 height 41
paste input "T3N824L93F"
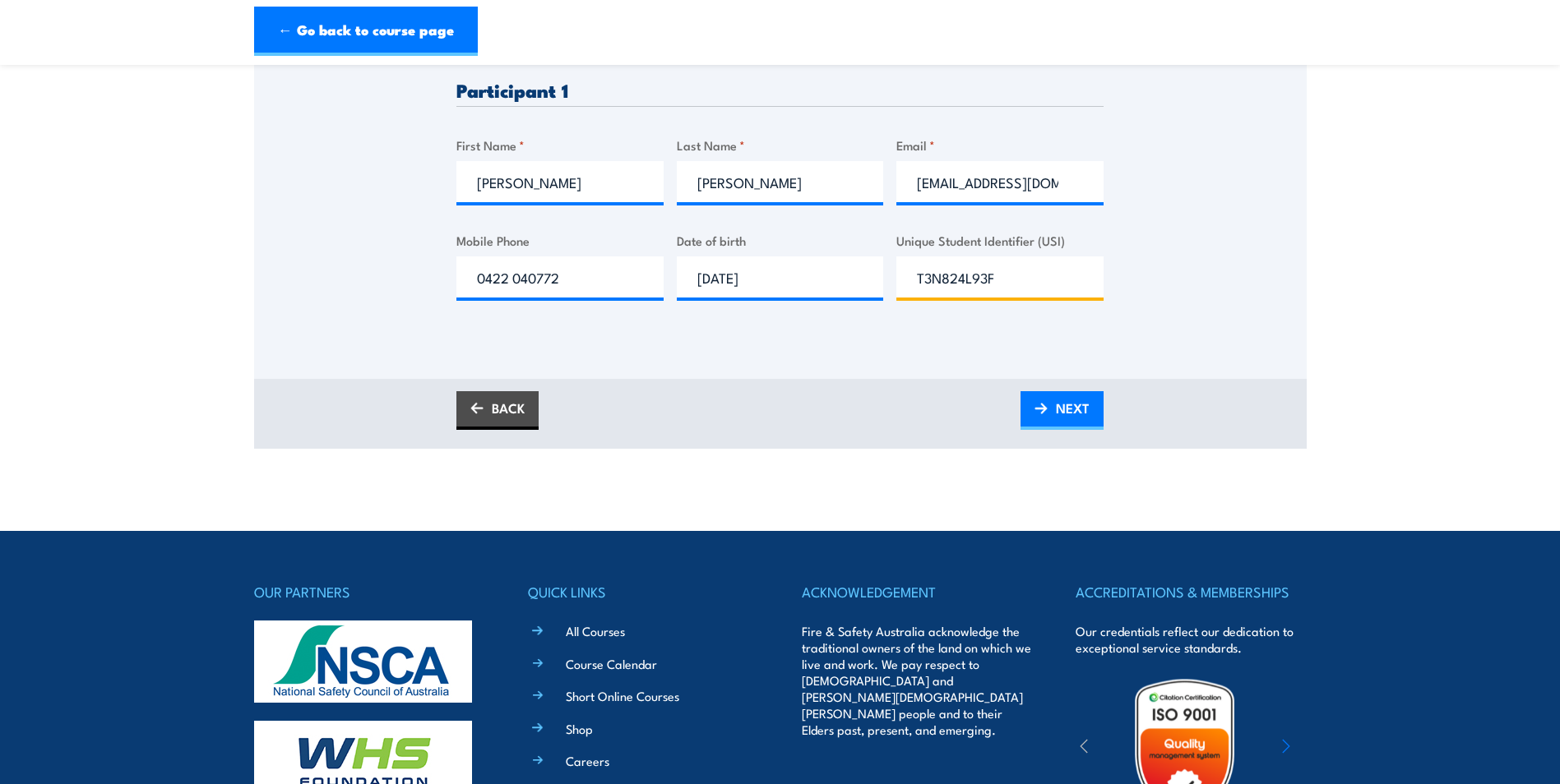
scroll to position [493, 0]
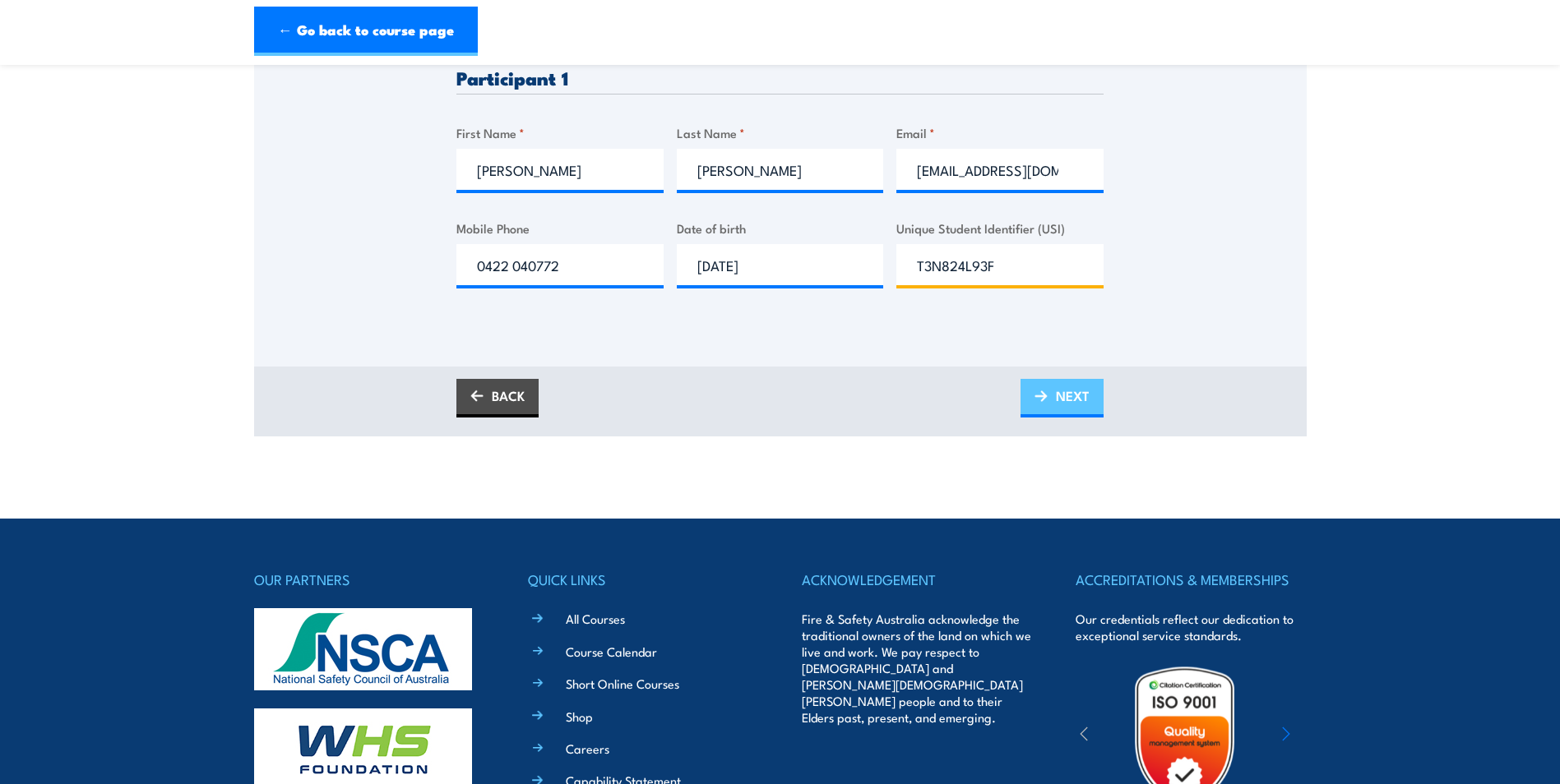
type input "T3N824L93F"
click at [1053, 394] on link "NEXT" at bounding box center [1061, 399] width 83 height 39
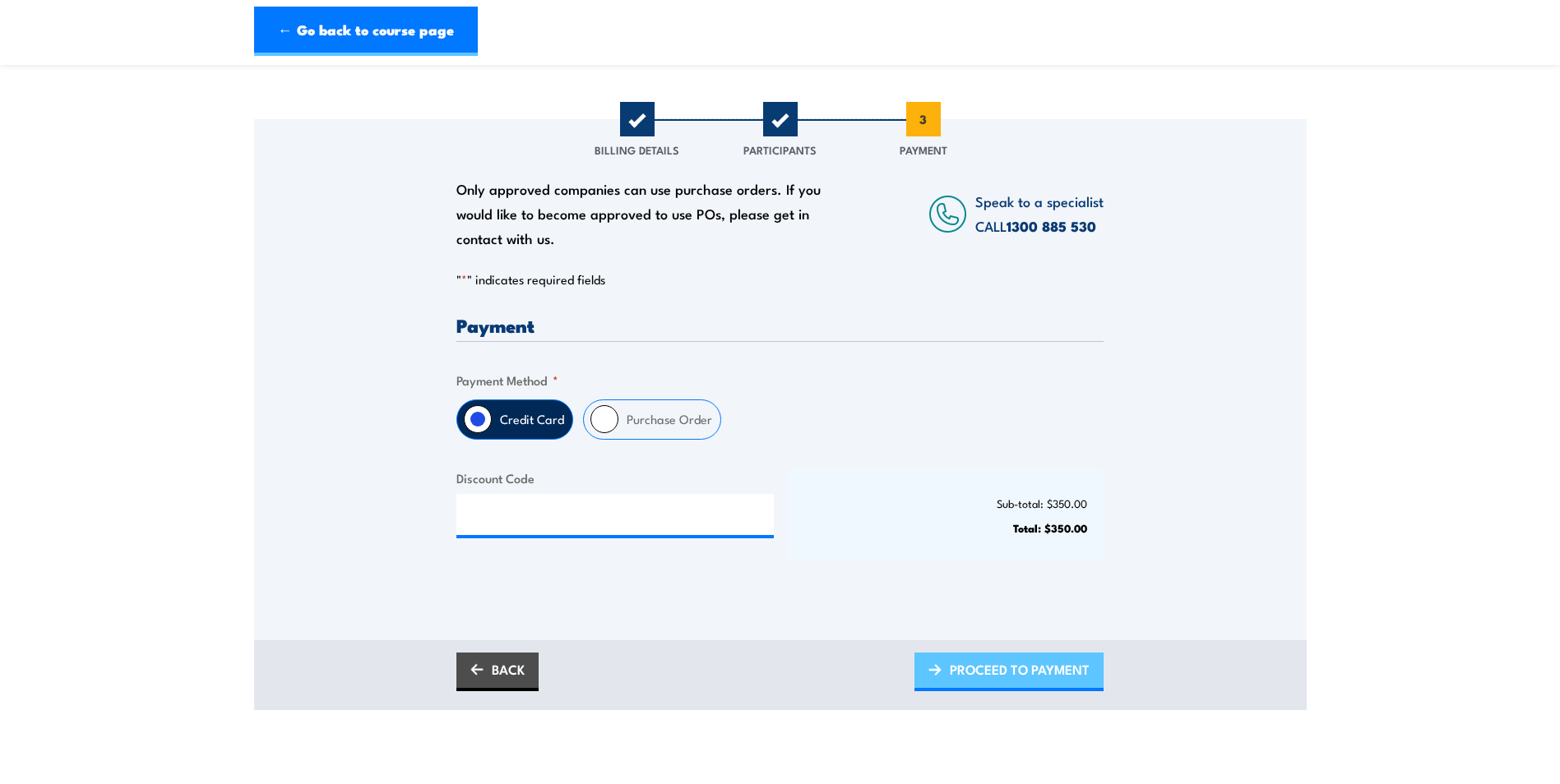
scroll to position [0, 0]
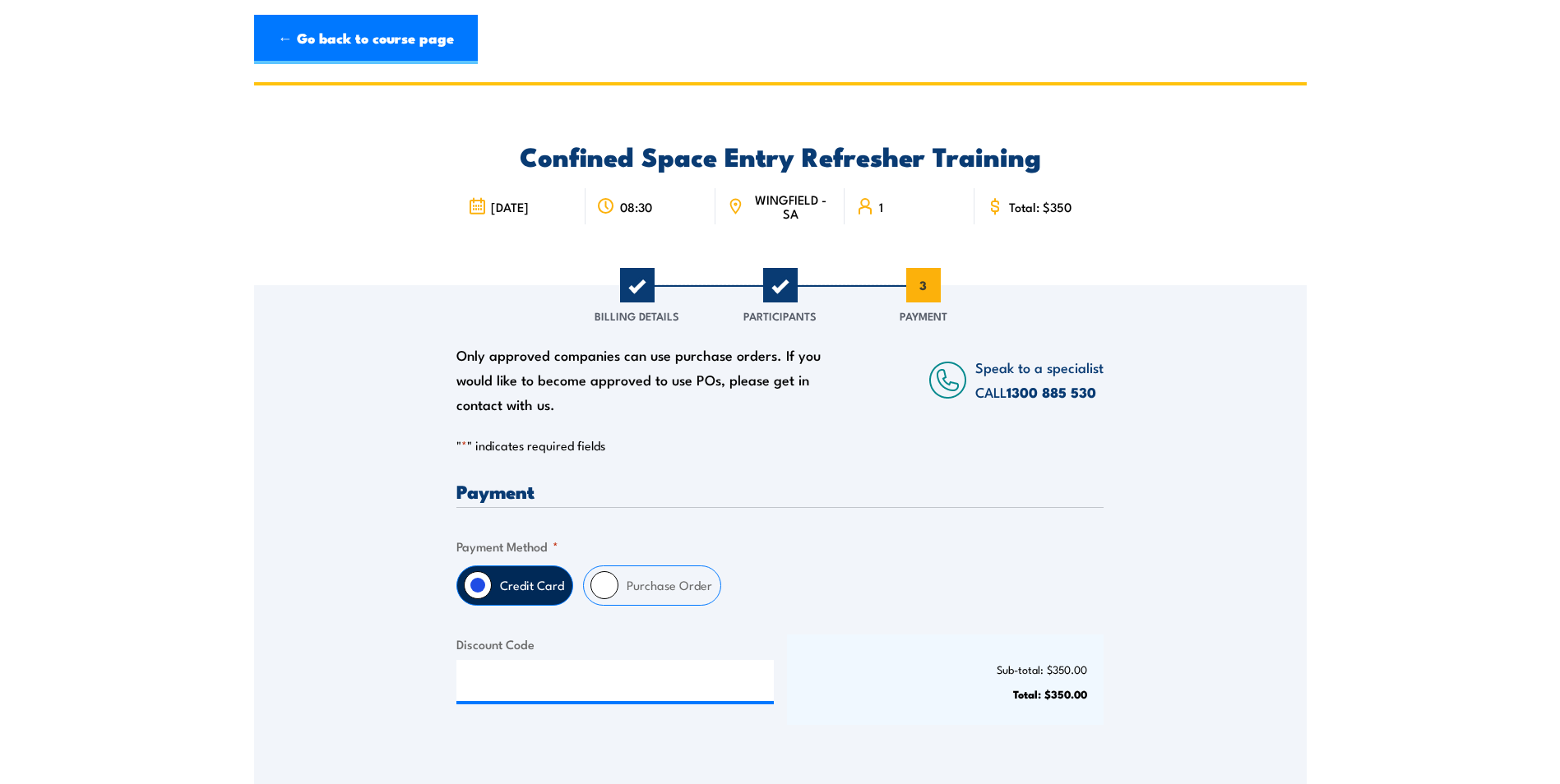
click at [612, 588] on input "Purchase Order" at bounding box center [604, 585] width 28 height 28
radio input "true"
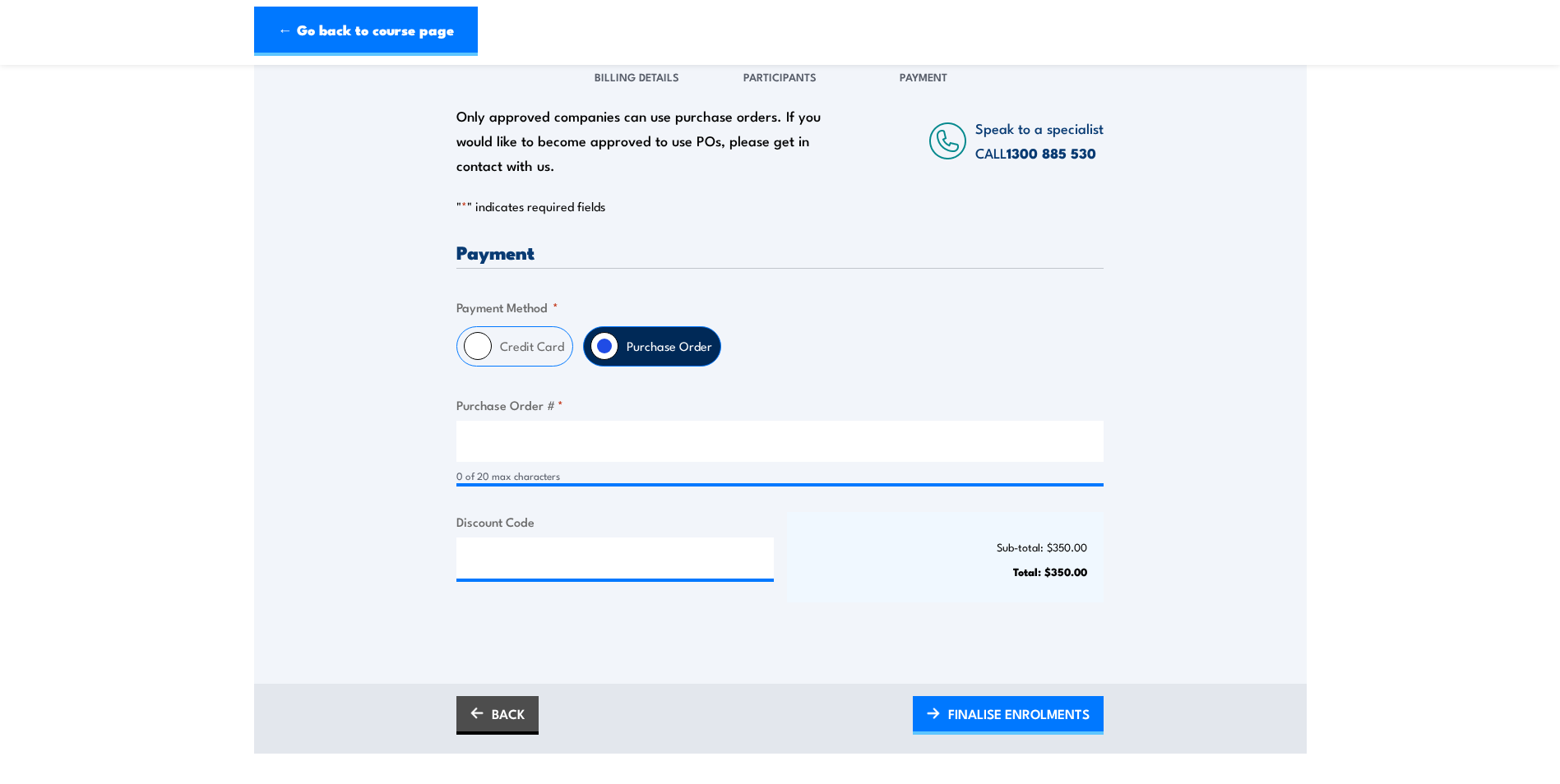
scroll to position [246, 0]
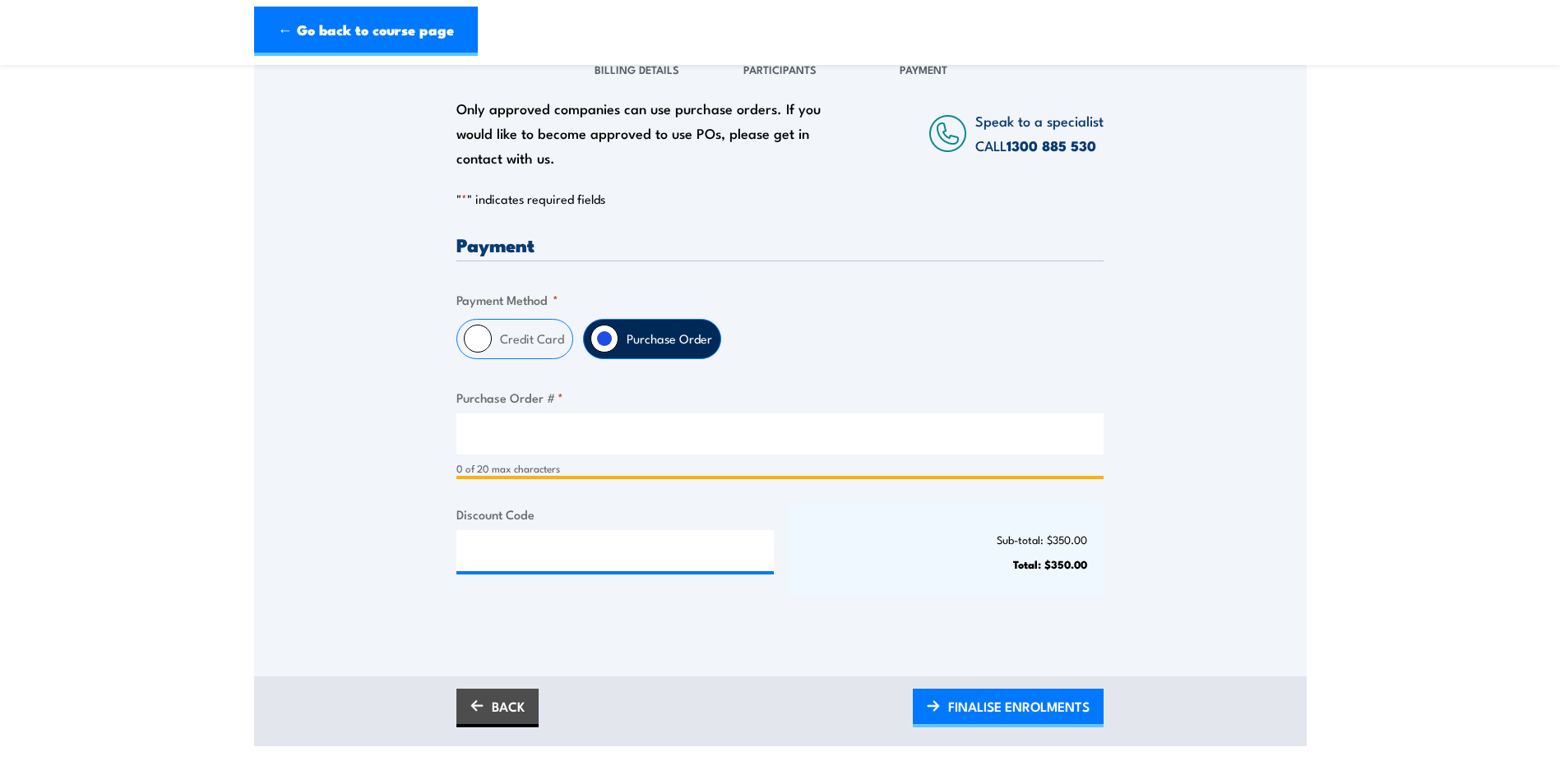
click at [489, 427] on input "Purchase Order # *" at bounding box center [780, 434] width 647 height 41
paste input "P/O 4500190708"
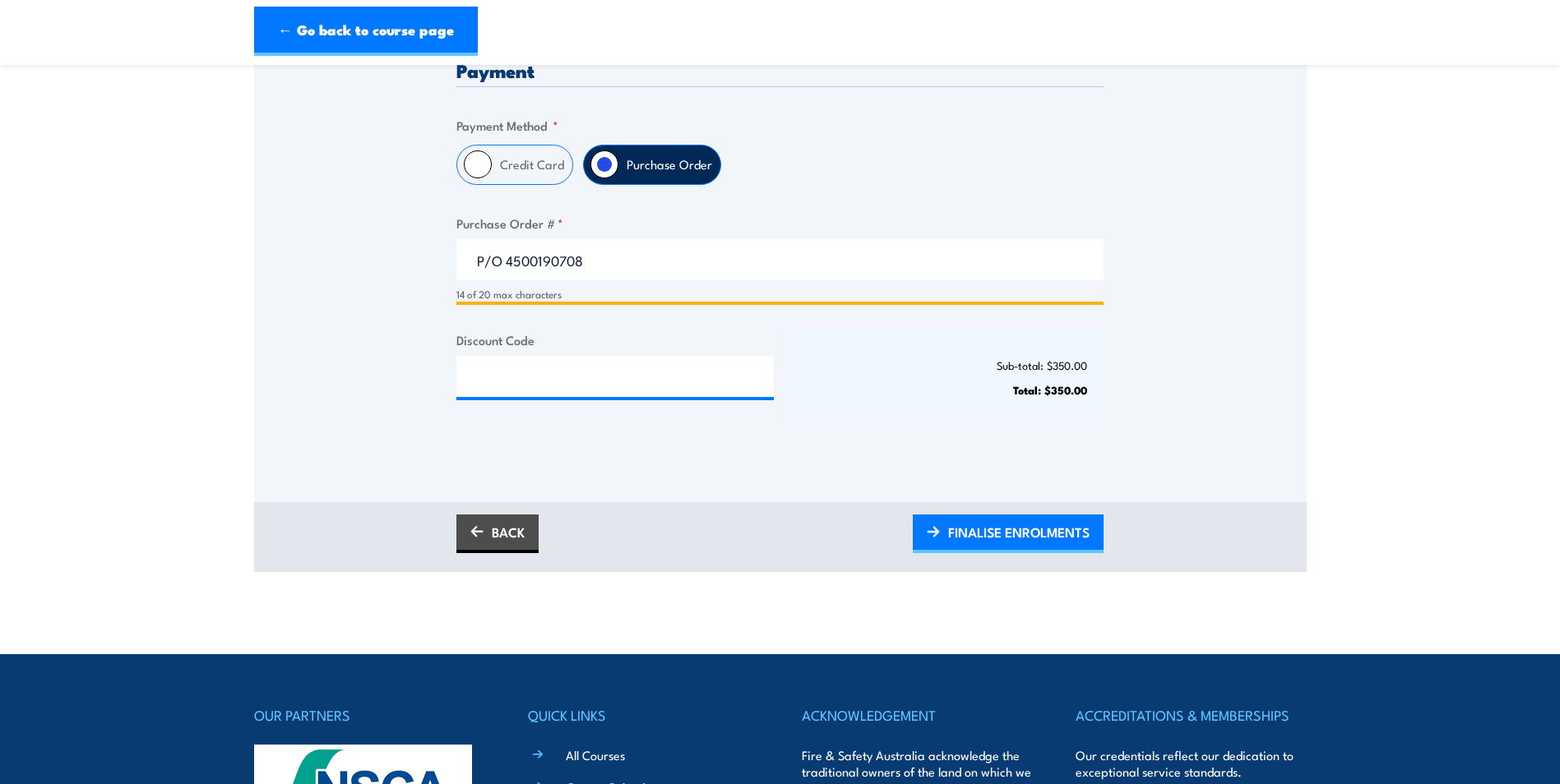
scroll to position [493, 0]
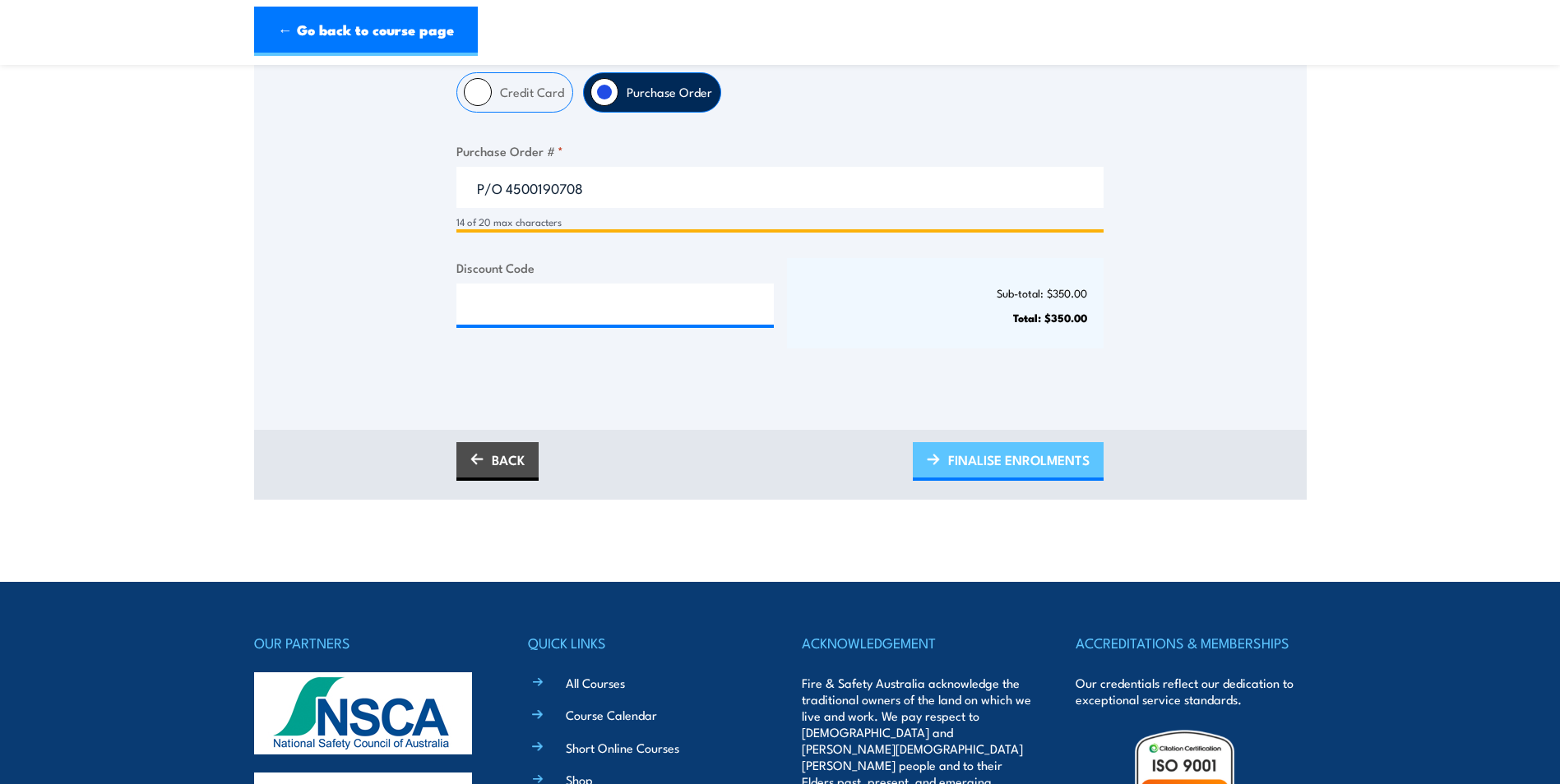
type input "P/O 4500190708"
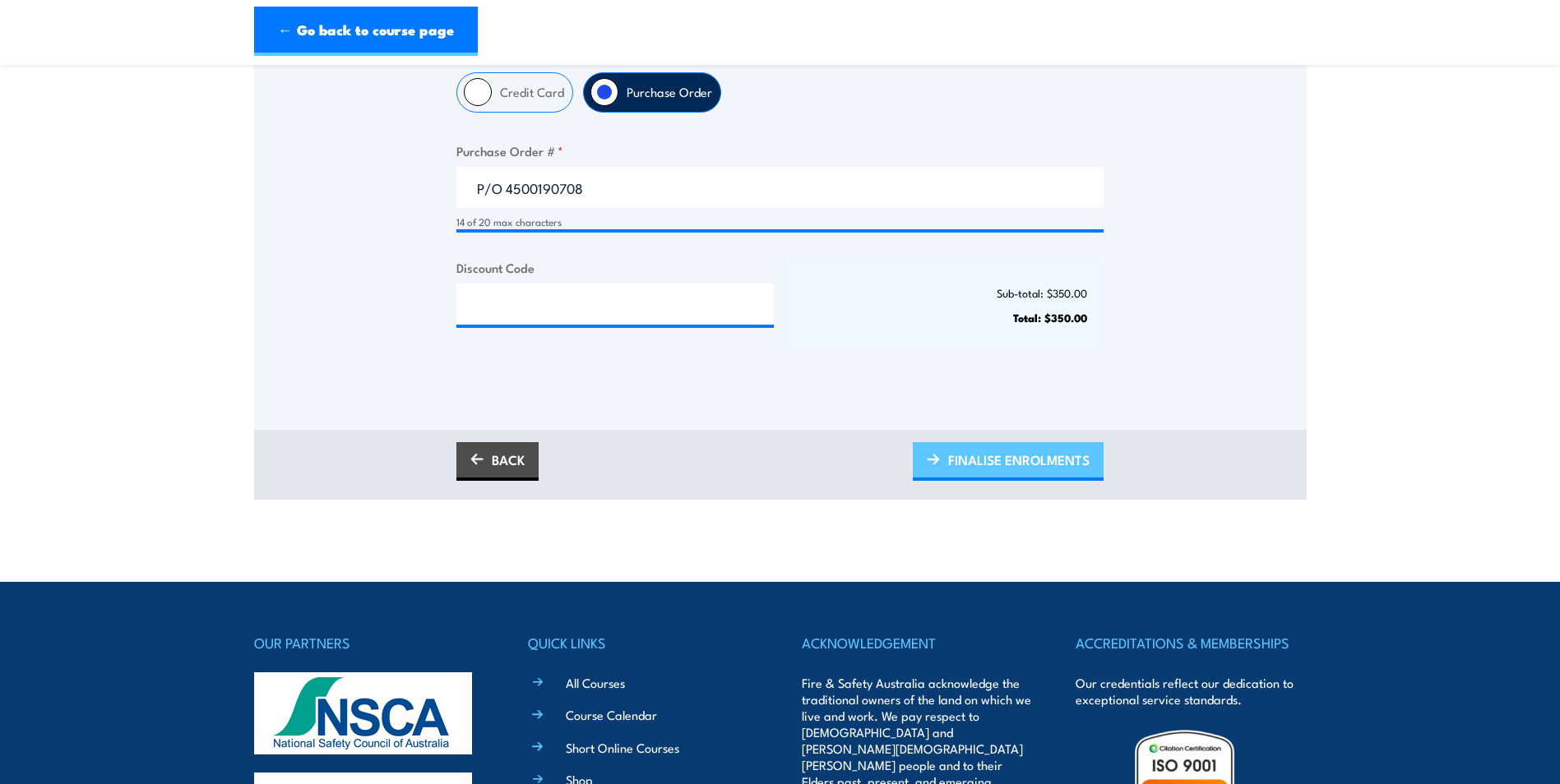
click at [1015, 459] on span "FINALISE ENROLMENTS" at bounding box center [1018, 459] width 142 height 44
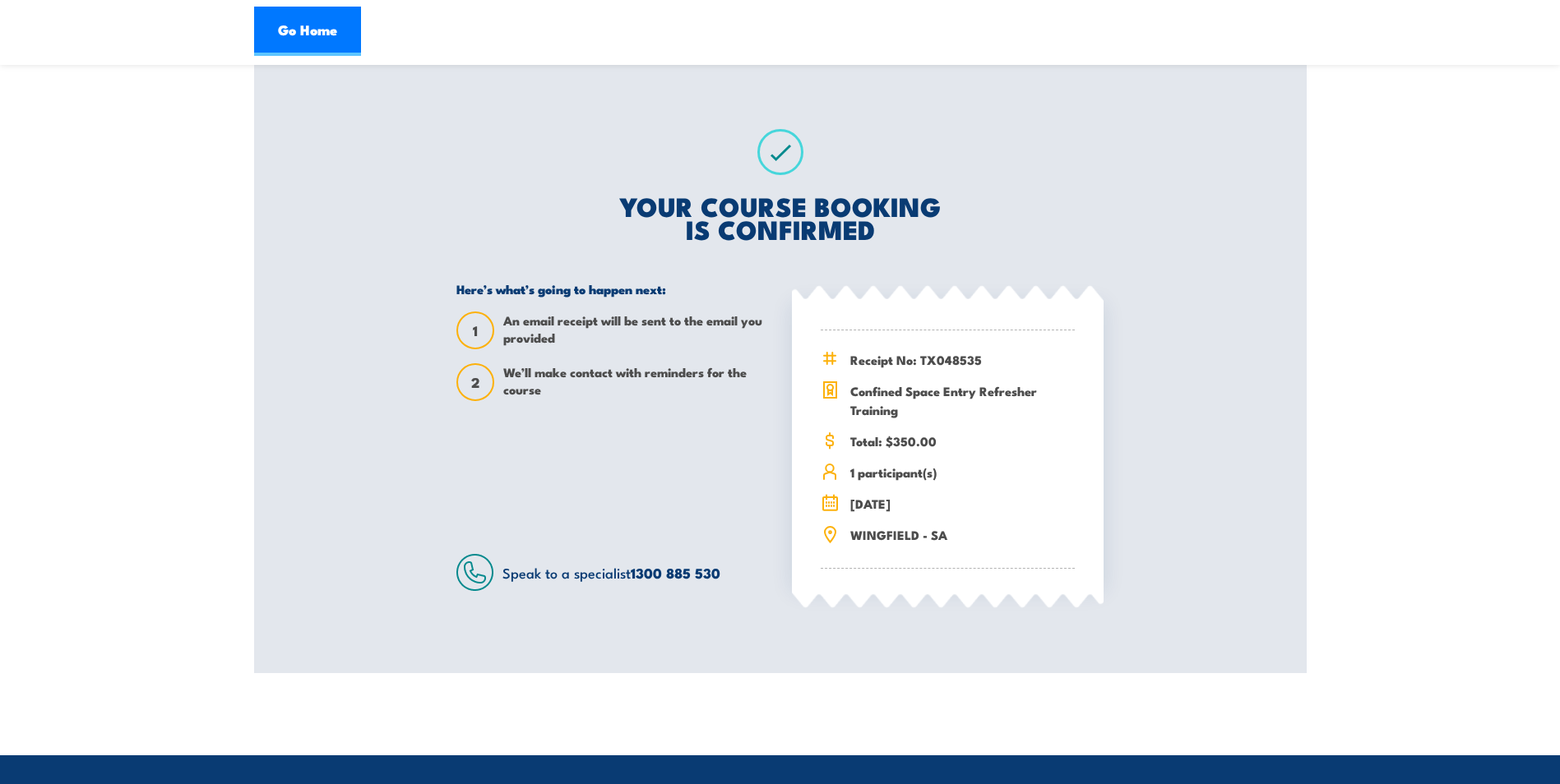
scroll to position [246, 0]
